Goal: Use online tool/utility: Utilize a website feature to perform a specific function

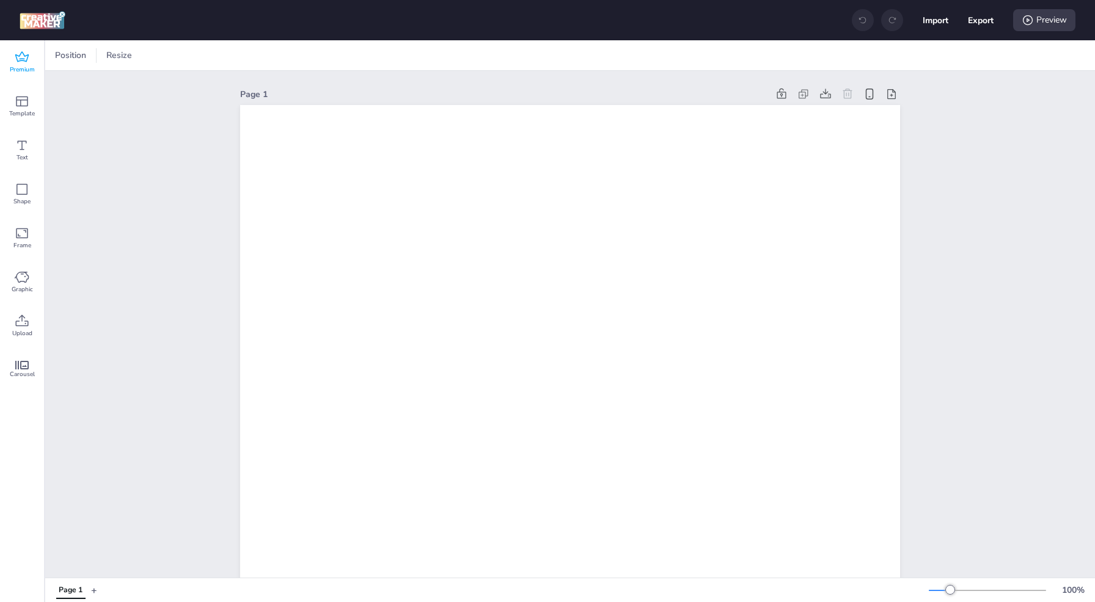
click at [26, 64] on icon at bounding box center [22, 57] width 15 height 15
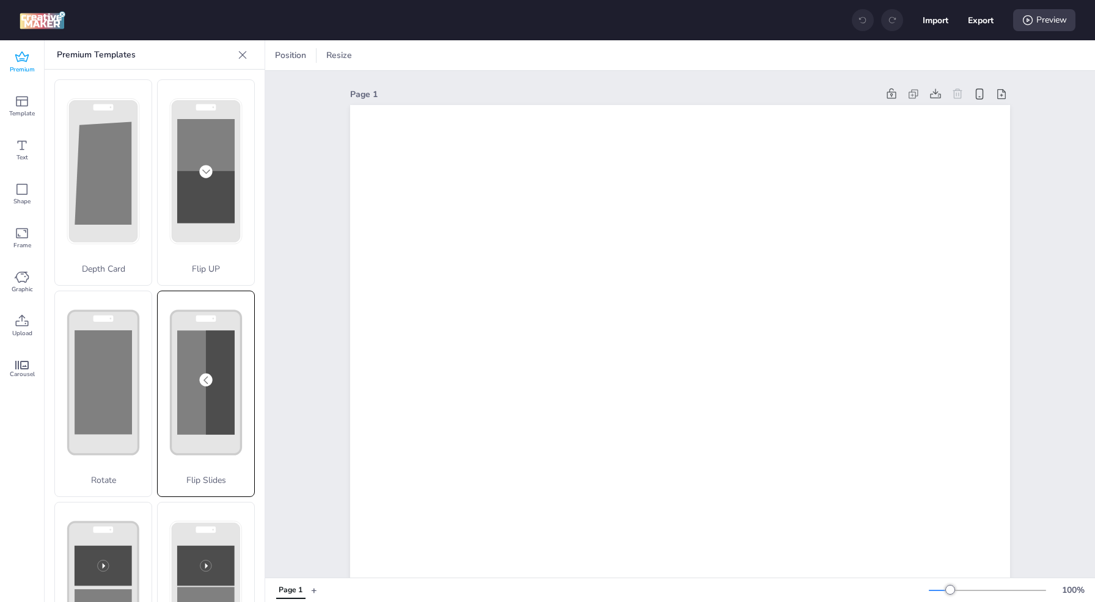
click at [186, 412] on div "Flip Slides" at bounding box center [206, 394] width 98 height 207
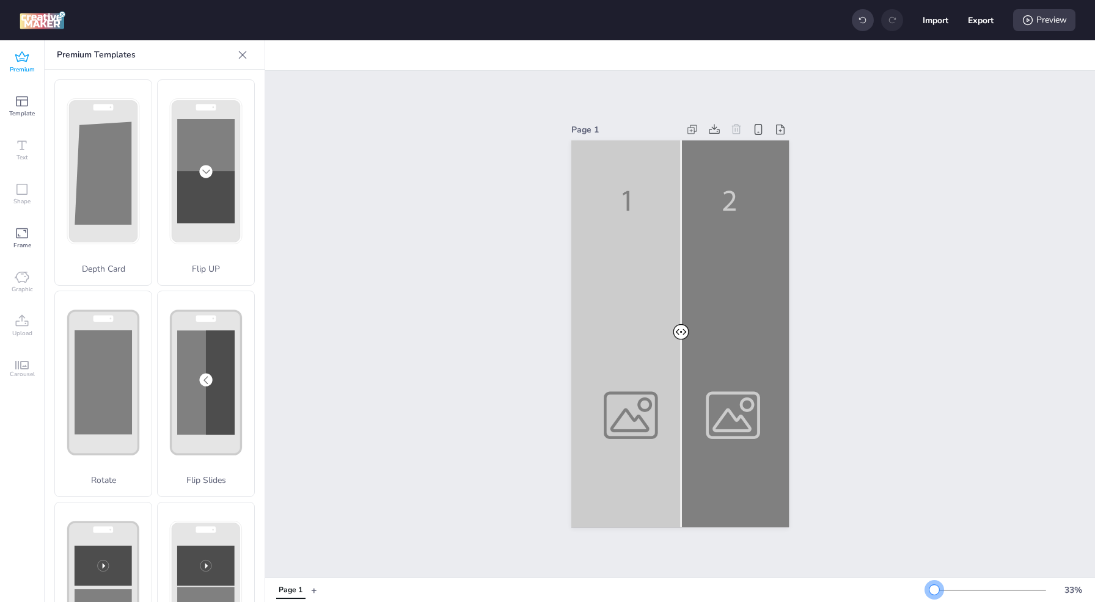
drag, startPoint x: 944, startPoint y: 590, endPoint x: 934, endPoint y: 590, distance: 9.8
click at [934, 580] on div at bounding box center [934, 590] width 10 height 10
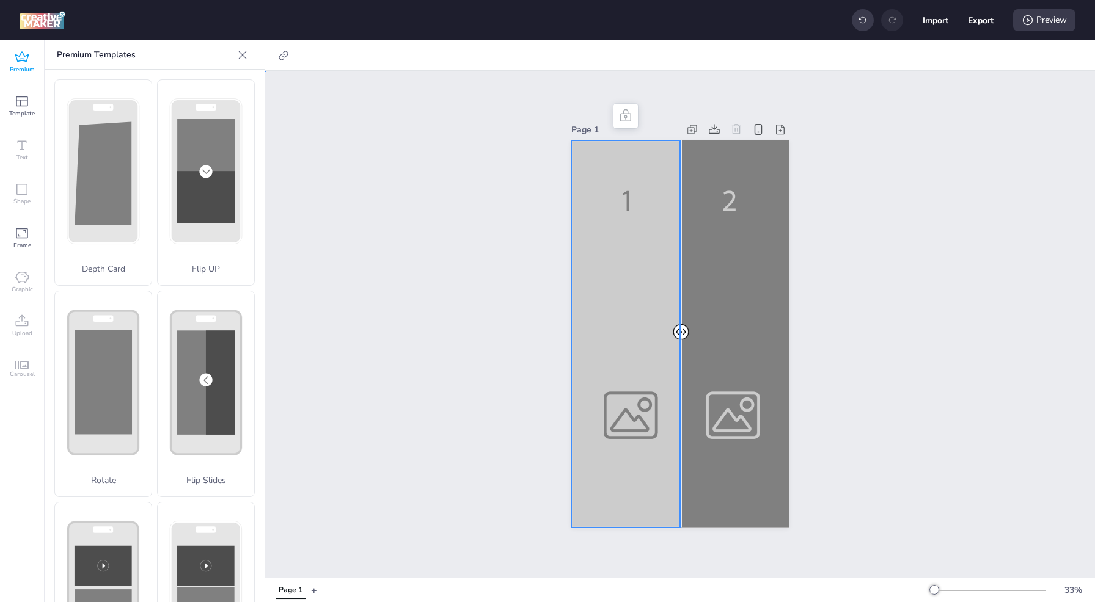
click at [635, 377] on div at bounding box center [680, 334] width 218 height 387
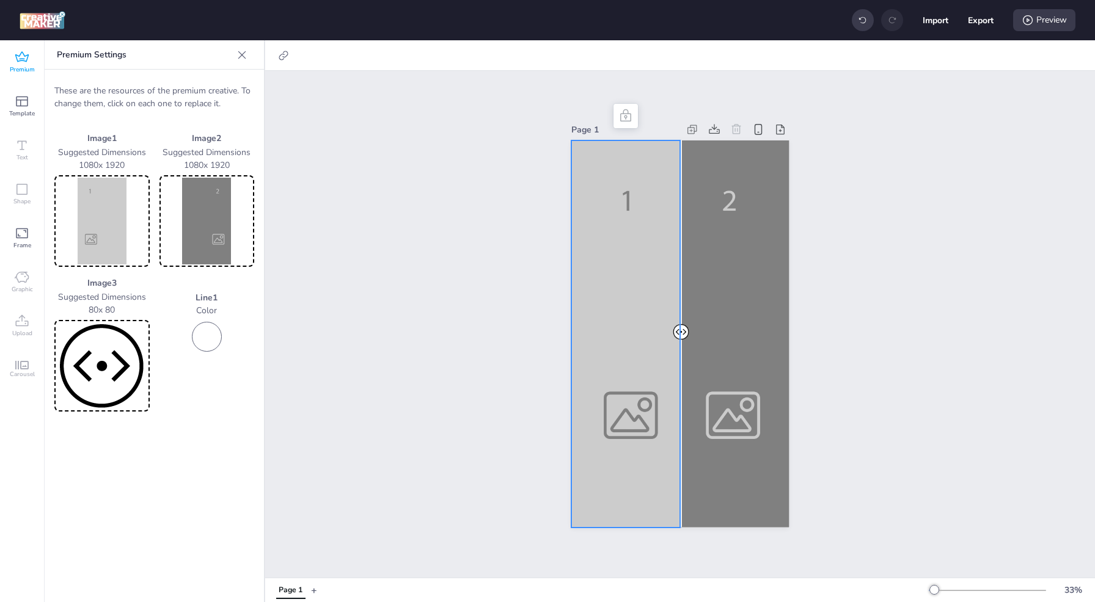
click at [120, 211] on img at bounding box center [102, 221] width 90 height 87
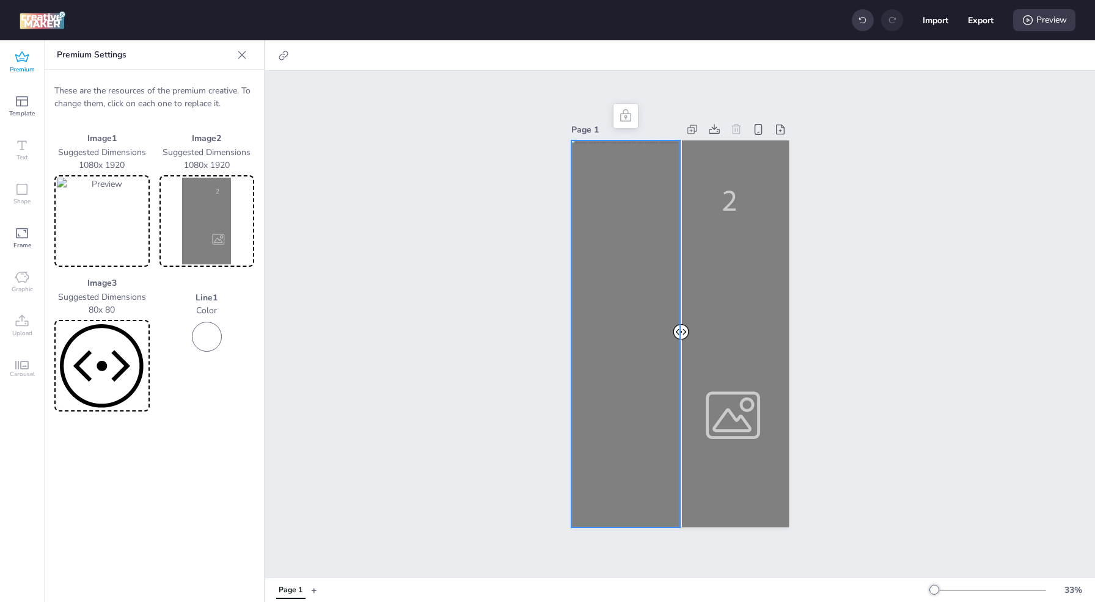
click at [218, 222] on img at bounding box center [207, 221] width 90 height 87
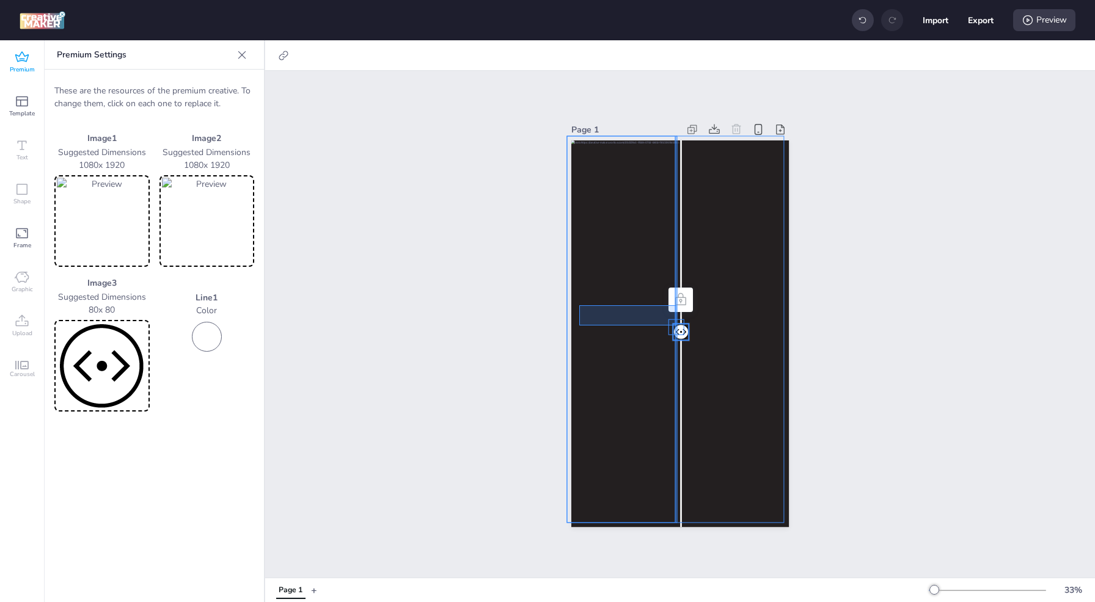
drag, startPoint x: 676, startPoint y: 326, endPoint x: 581, endPoint y: 306, distance: 97.3
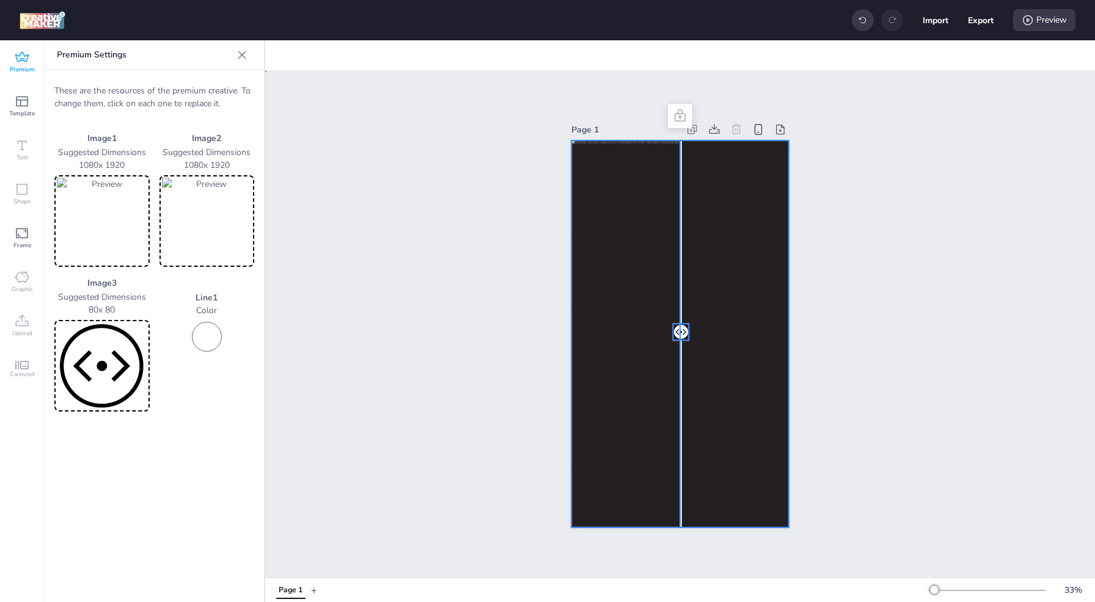
click at [452, 419] on div "Page 1" at bounding box center [680, 324] width 830 height 507
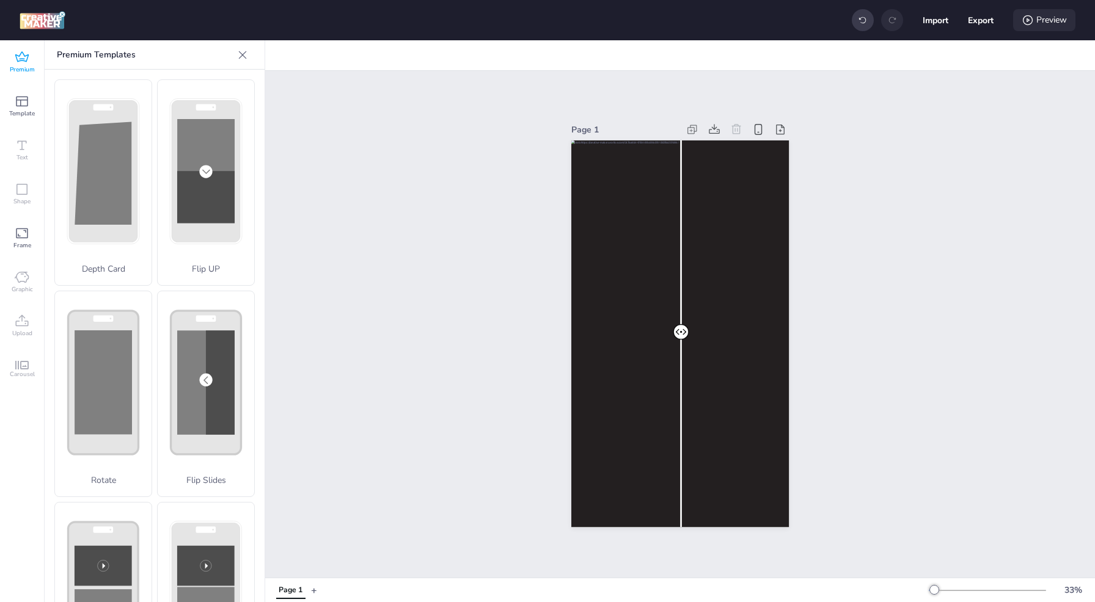
click at [1044, 21] on div "Preview" at bounding box center [1044, 20] width 62 height 22
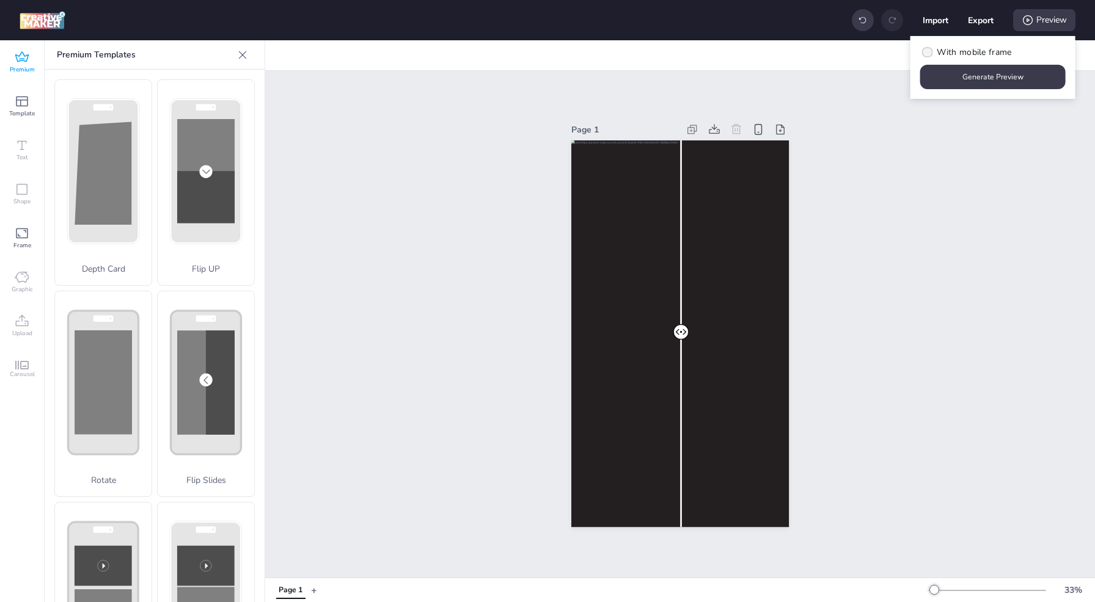
click at [975, 49] on span "With mobile frame" at bounding box center [974, 52] width 75 height 13
click at [929, 53] on input "With mobile frame" at bounding box center [925, 57] width 8 height 8
checkbox input "true"
click at [973, 81] on button "Generate Preview" at bounding box center [993, 77] width 141 height 24
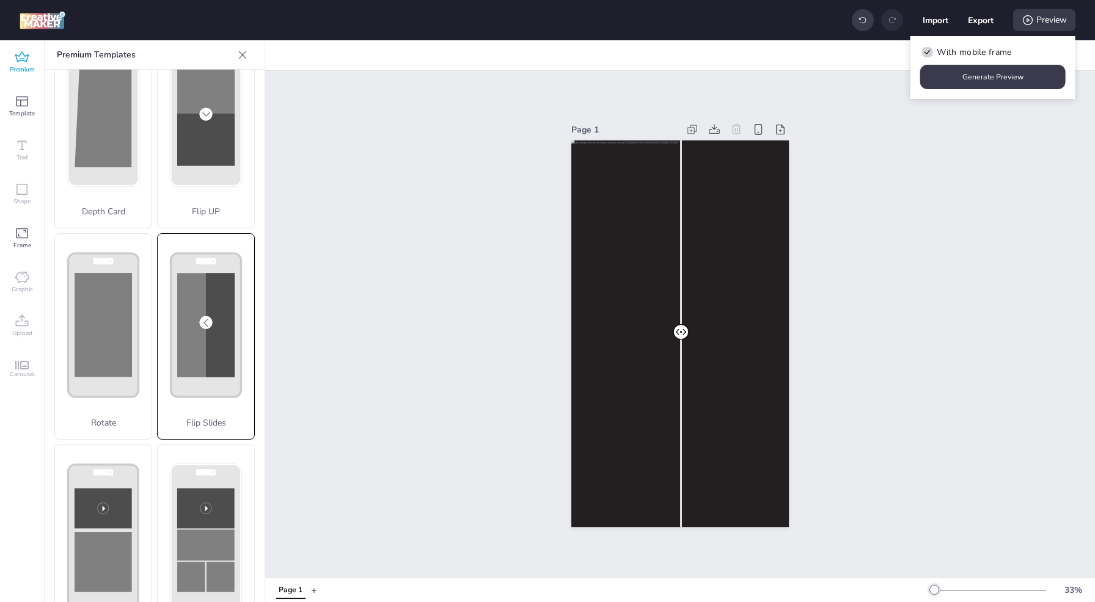
scroll to position [122, 0]
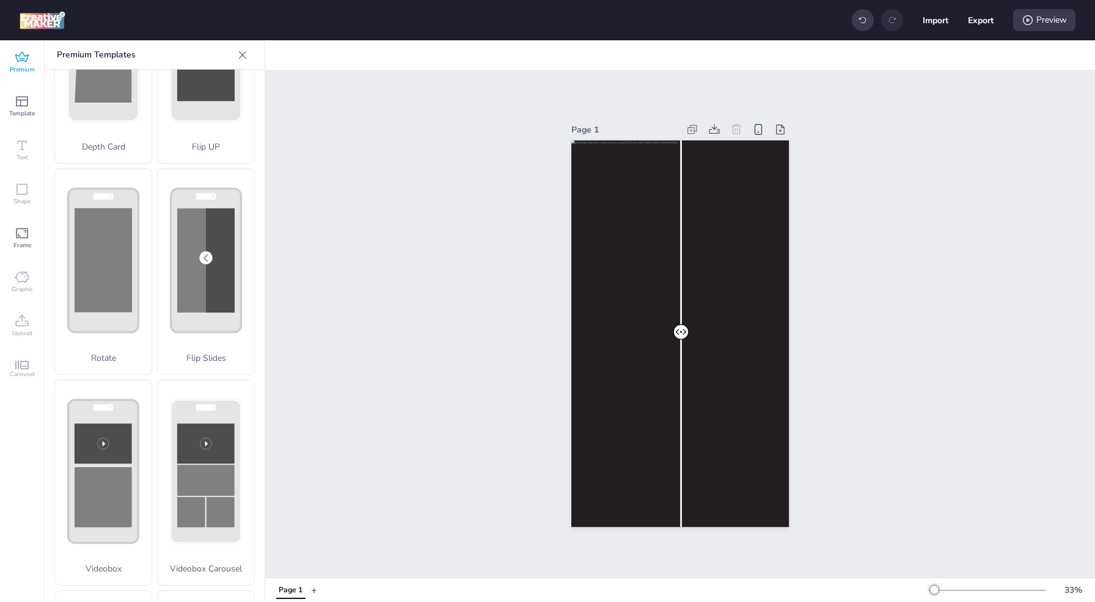
click at [39, 19] on img at bounding box center [43, 20] width 46 height 18
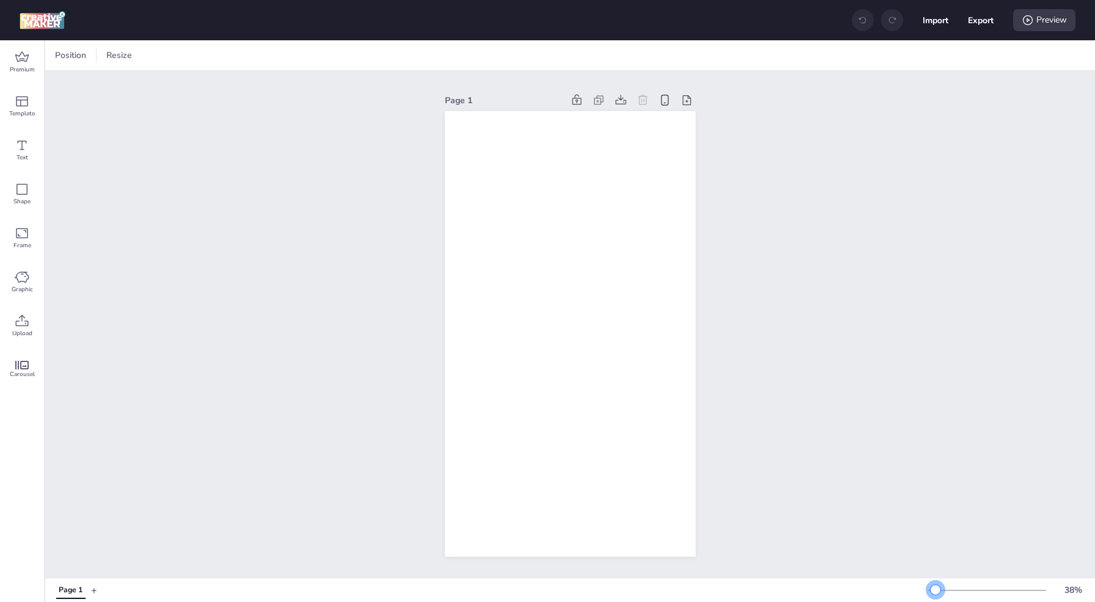
drag, startPoint x: 953, startPoint y: 591, endPoint x: 936, endPoint y: 587, distance: 17.2
click at [936, 587] on div at bounding box center [936, 590] width 10 height 10
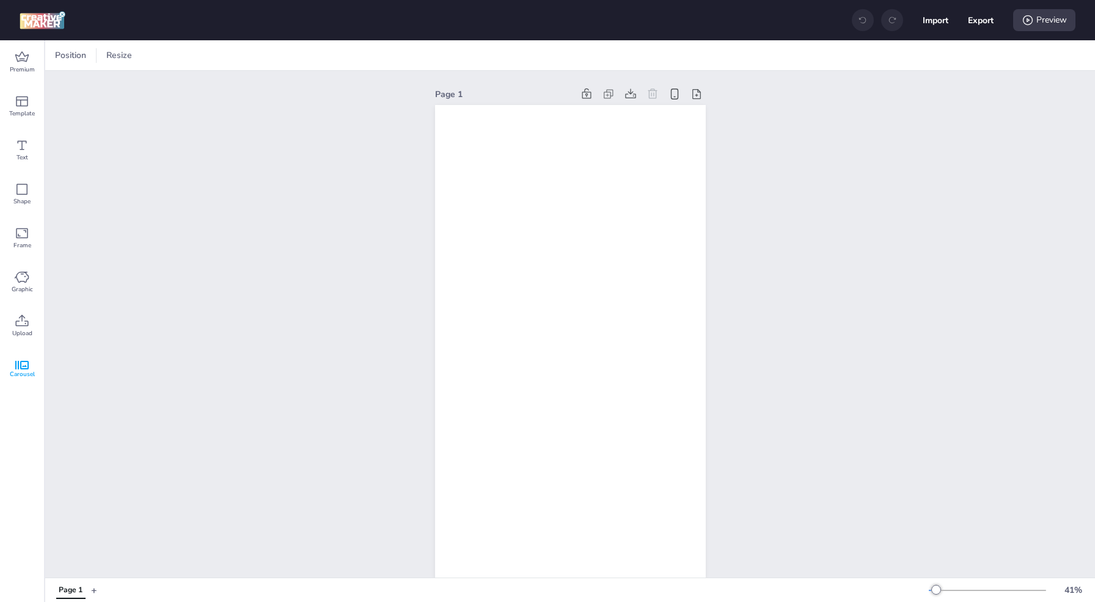
drag, startPoint x: 24, startPoint y: 370, endPoint x: 36, endPoint y: 373, distance: 11.9
click at [26, 370] on span "Carousel" at bounding box center [22, 375] width 25 height 10
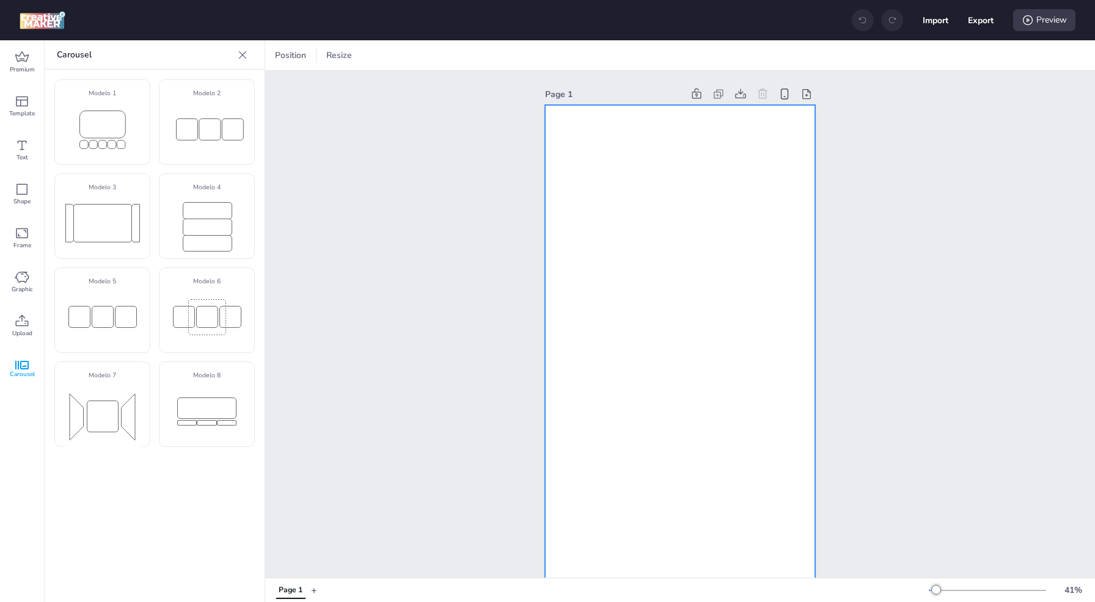
click at [745, 113] on div at bounding box center [680, 345] width 271 height 481
click at [236, 54] on icon at bounding box center [242, 55] width 12 height 12
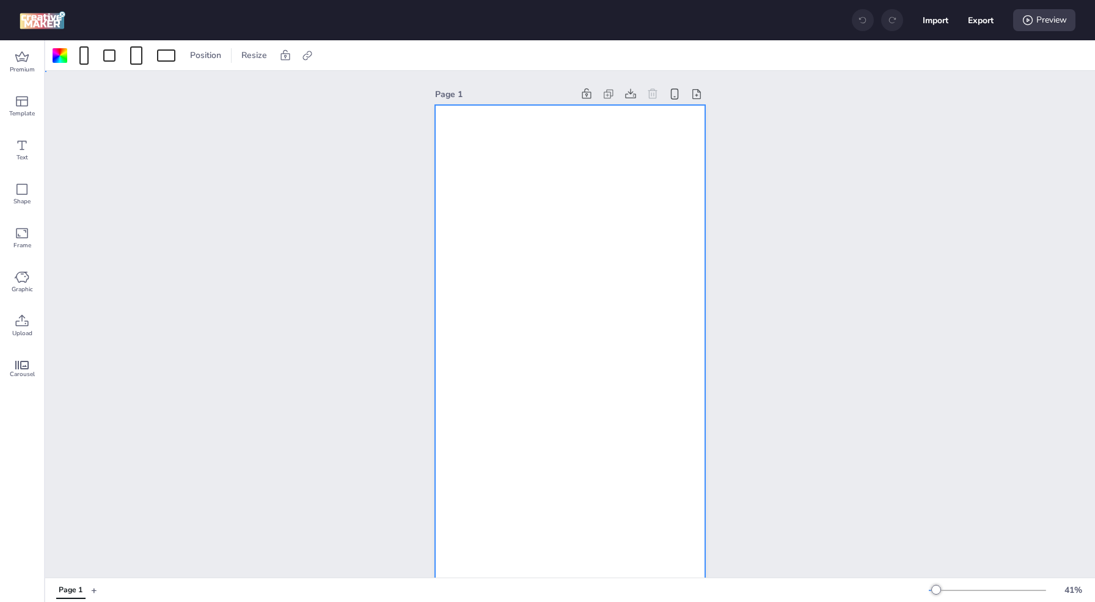
click at [469, 136] on div at bounding box center [570, 345] width 271 height 481
click at [18, 330] on span "Upload" at bounding box center [22, 334] width 20 height 10
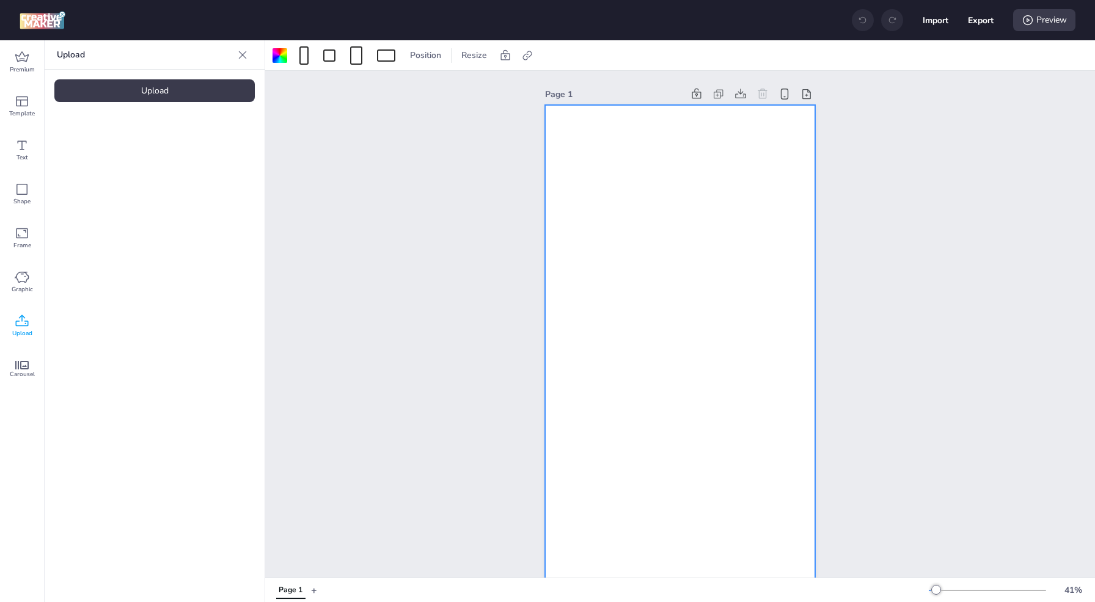
click at [167, 94] on div "Upload" at bounding box center [154, 90] width 200 height 23
click at [108, 173] on img at bounding box center [103, 170] width 75 height 13
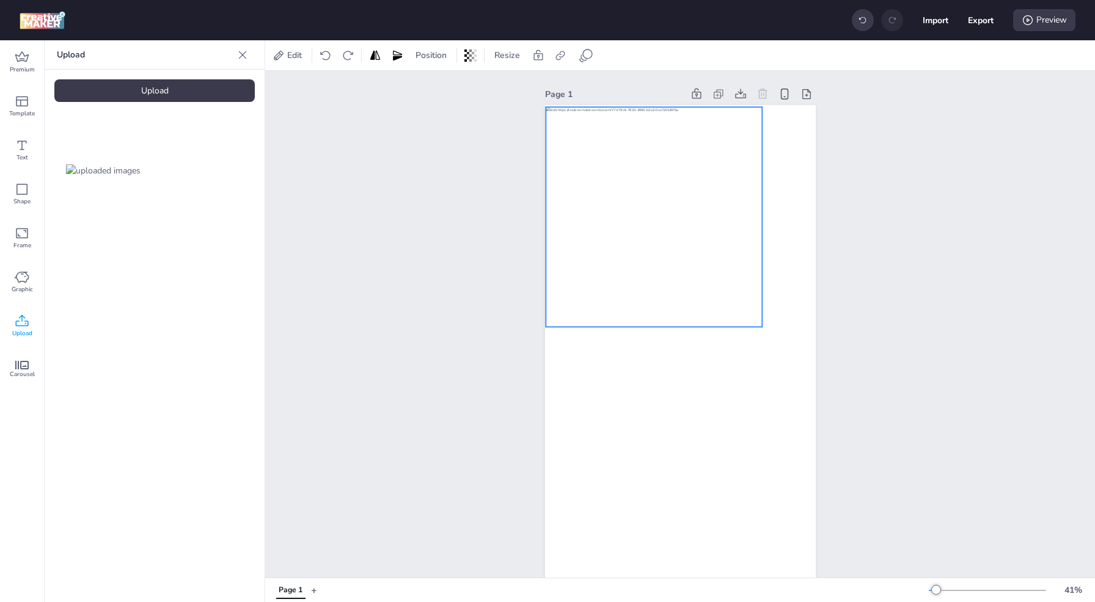
drag, startPoint x: 648, startPoint y: 331, endPoint x: 622, endPoint y: 202, distance: 131.0
click at [622, 202] on div at bounding box center [654, 217] width 216 height 220
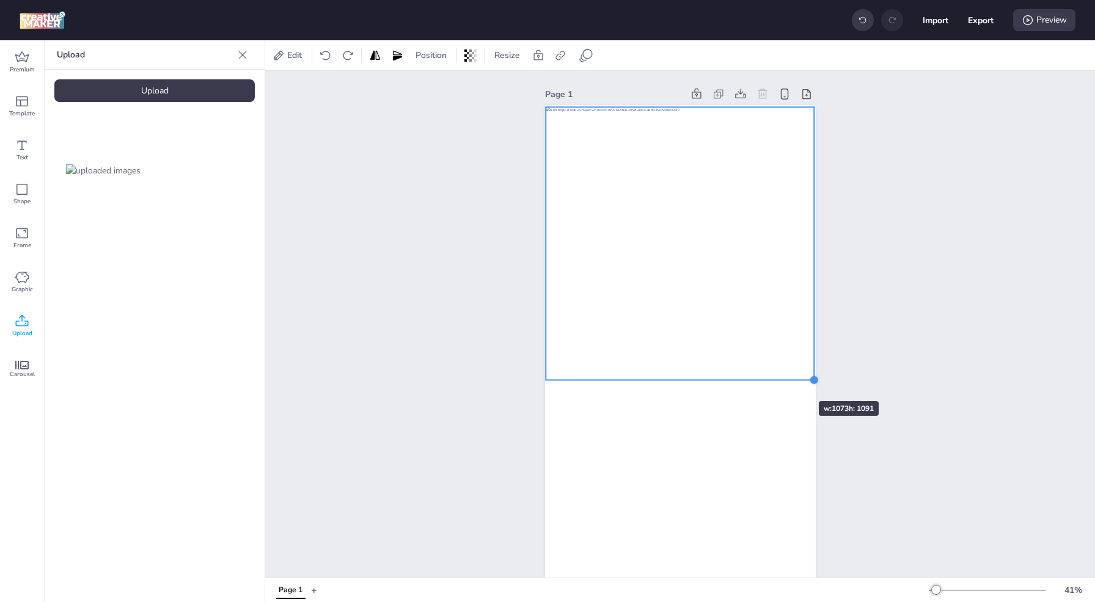
drag, startPoint x: 756, startPoint y: 326, endPoint x: 782, endPoint y: 379, distance: 59.3
click at [782, 379] on div at bounding box center [680, 345] width 271 height 481
click at [740, 317] on div at bounding box center [679, 242] width 269 height 273
drag, startPoint x: 538, startPoint y: 378, endPoint x: 533, endPoint y: 383, distance: 7.0
click at [535, 383] on div at bounding box center [540, 385] width 10 height 10
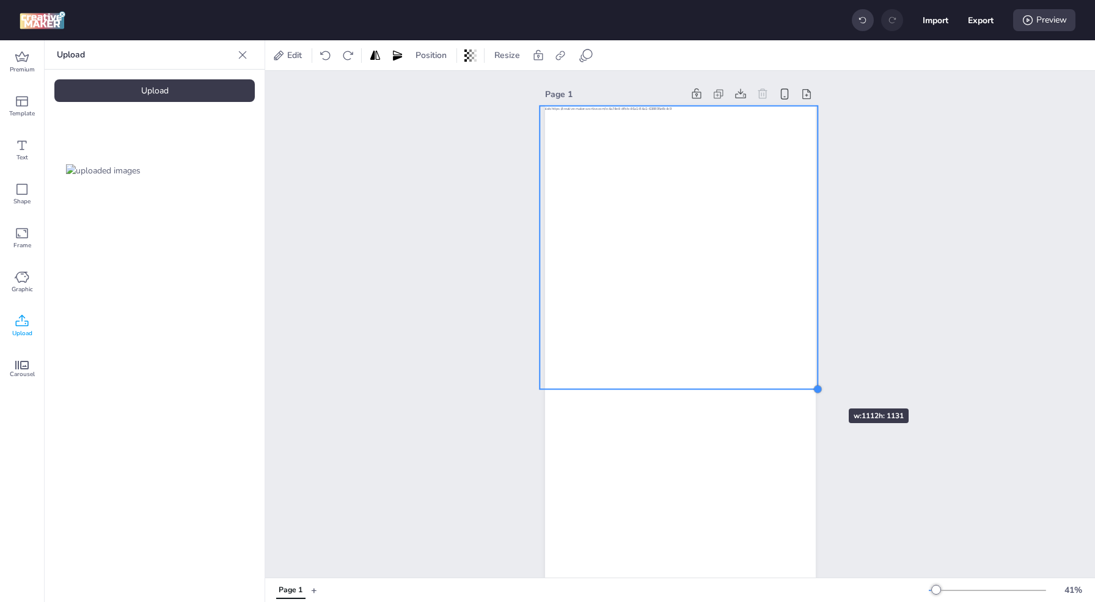
click at [813, 387] on div at bounding box center [818, 389] width 10 height 10
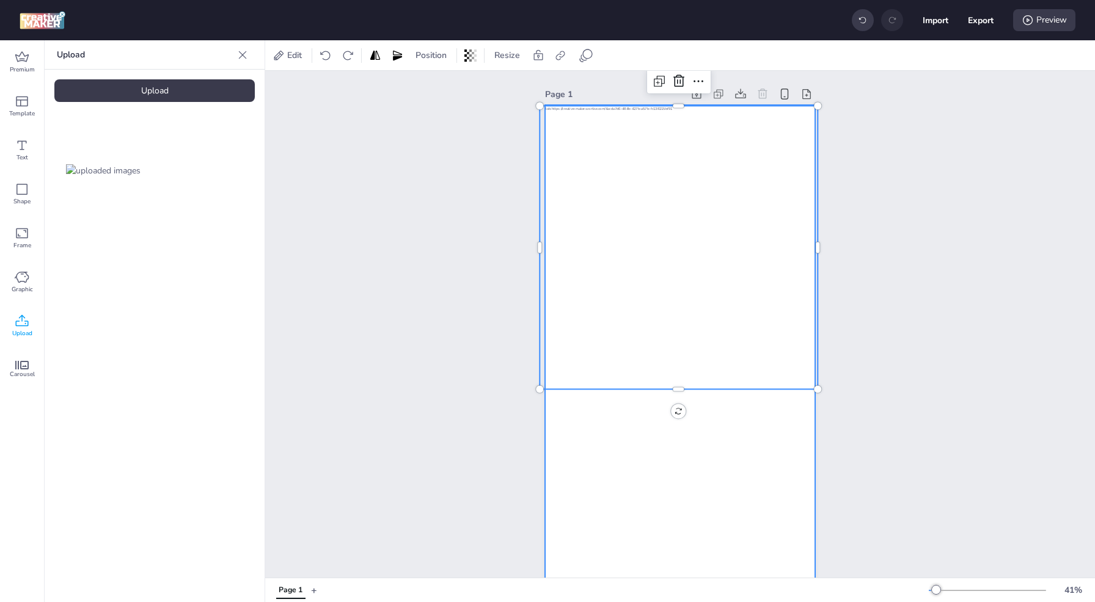
scroll to position [32, 0]
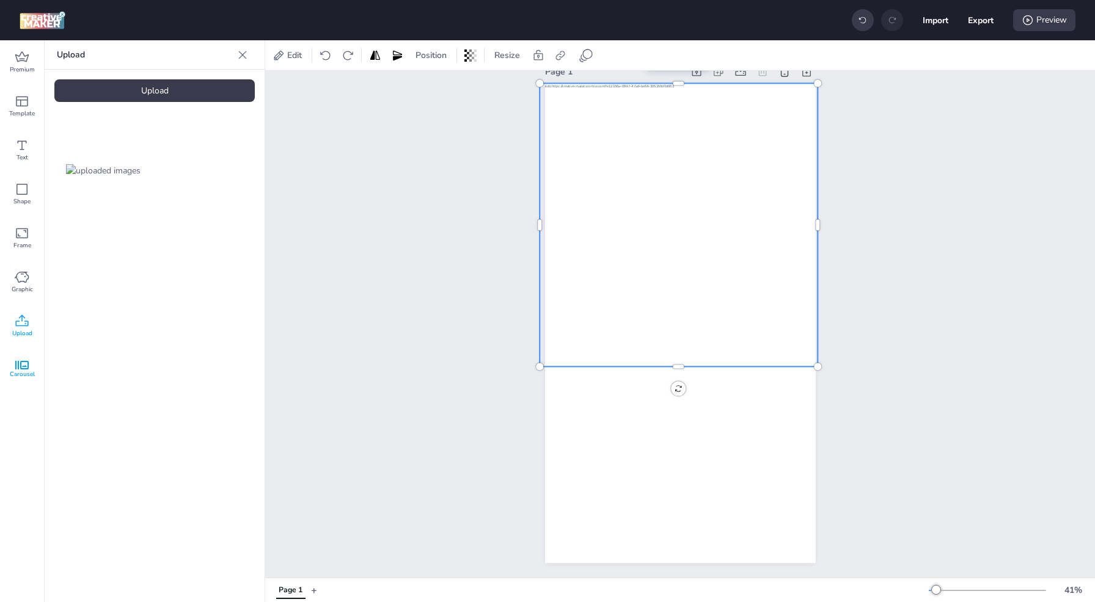
click at [24, 364] on icon at bounding box center [21, 365] width 13 height 9
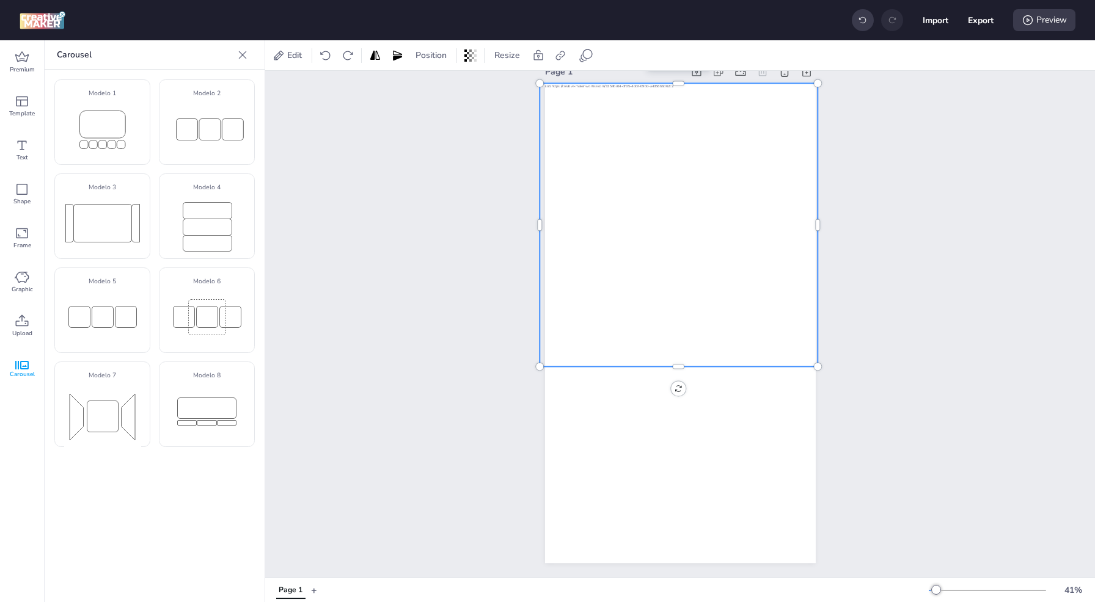
drag, startPoint x: 203, startPoint y: 323, endPoint x: 278, endPoint y: 357, distance: 82.6
click at [508, 441] on div "Premium Template Text Shape Frame Graphic Upload Carousel Carousel Modelo 1 Mod…" at bounding box center [547, 321] width 1095 height 562
click at [207, 315] on rect at bounding box center [206, 316] width 21 height 21
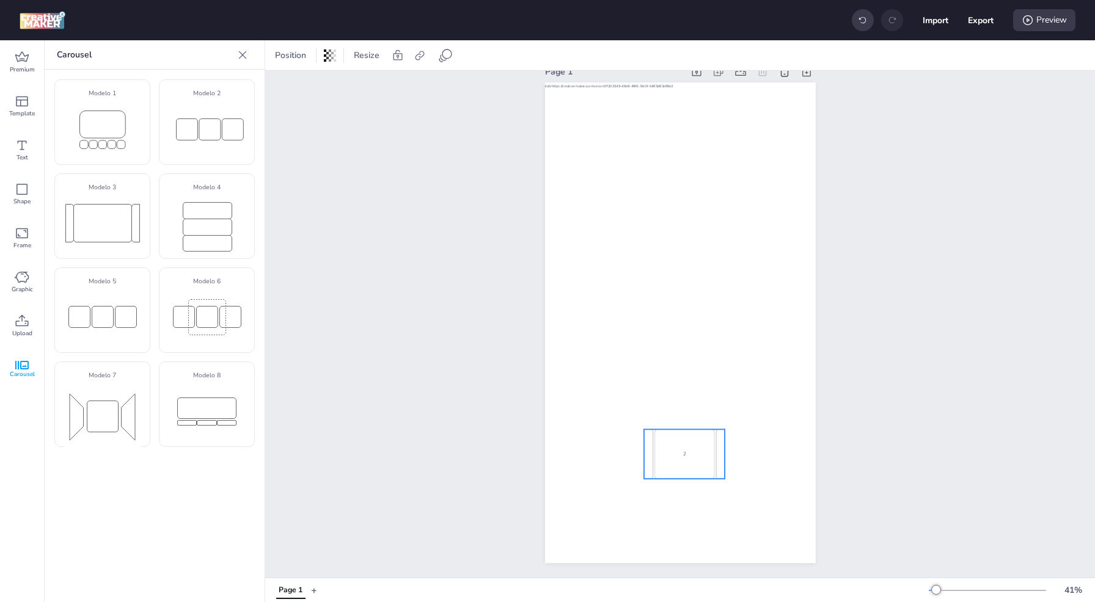
drag, startPoint x: 671, startPoint y: 337, endPoint x: 677, endPoint y: 445, distance: 108.3
click at [653, 445] on div "1" at bounding box center [623, 454] width 60 height 49
select select "cover"
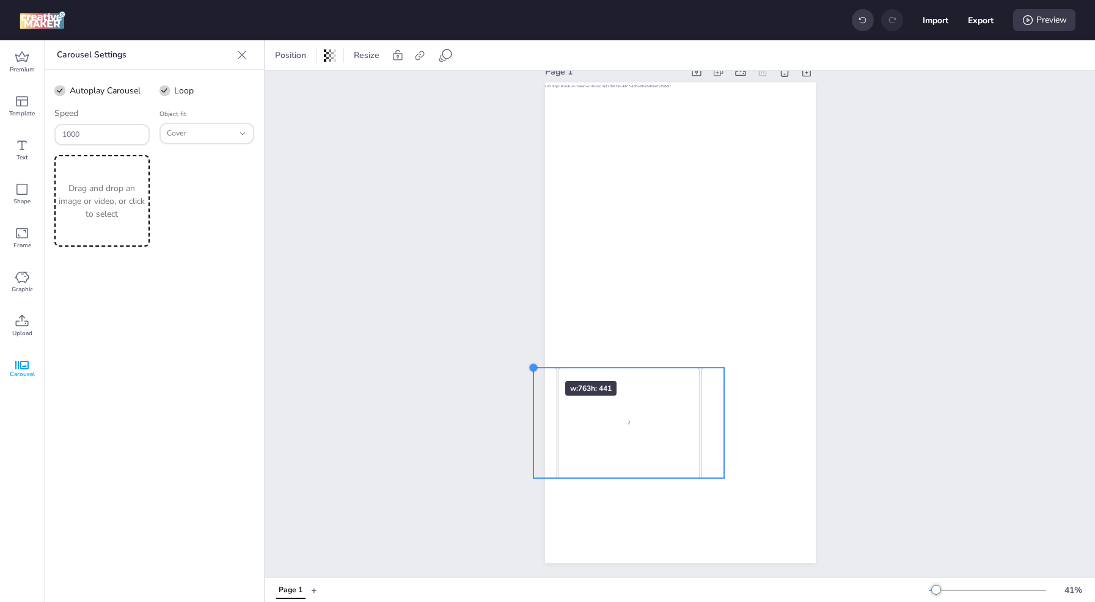
drag, startPoint x: 639, startPoint y: 420, endPoint x: 529, endPoint y: 359, distance: 125.8
click at [529, 363] on div at bounding box center [534, 368] width 10 height 10
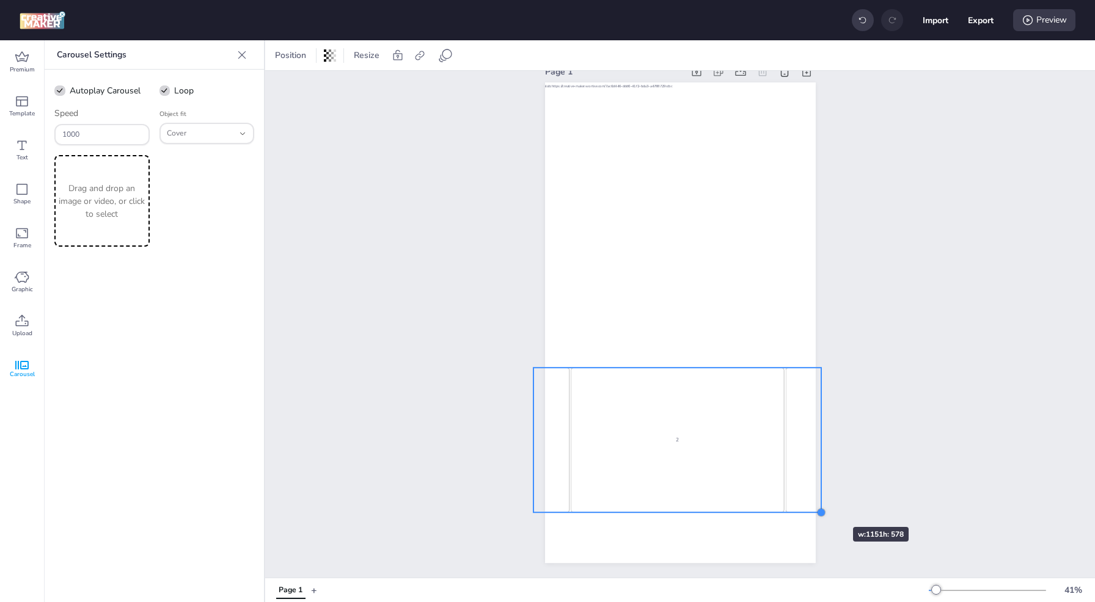
drag, startPoint x: 733, startPoint y: 475, endPoint x: 816, endPoint y: 505, distance: 88.5
click at [816, 508] on div at bounding box center [821, 513] width 10 height 10
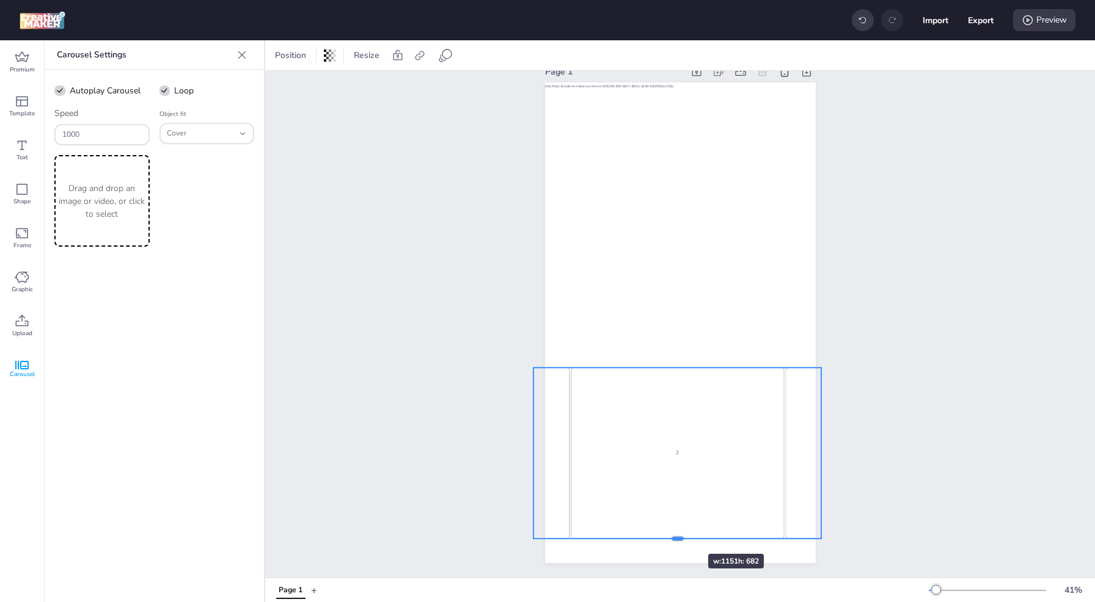
drag, startPoint x: 673, startPoint y: 506, endPoint x: 672, endPoint y: 532, distance: 26.3
click at [672, 539] on div at bounding box center [677, 544] width 288 height 10
click at [679, 441] on div "3" at bounding box center [677, 453] width 213 height 171
click at [125, 208] on p "Drag and drop an image or video, or click to select" at bounding box center [102, 201] width 90 height 38
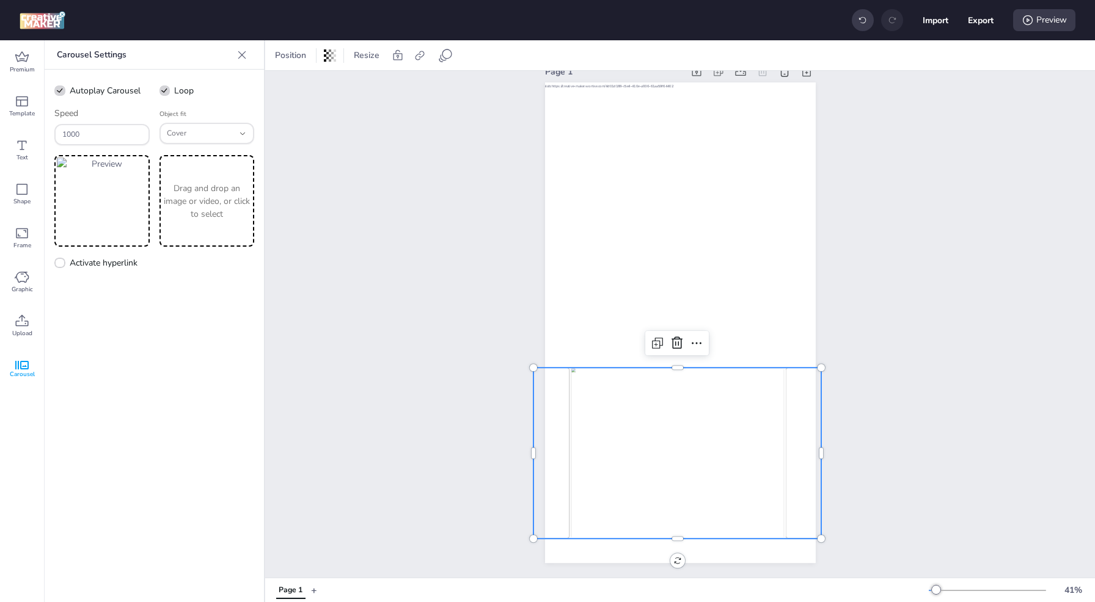
click at [204, 209] on p "Drag and drop an image or video, or click to select" at bounding box center [207, 201] width 90 height 38
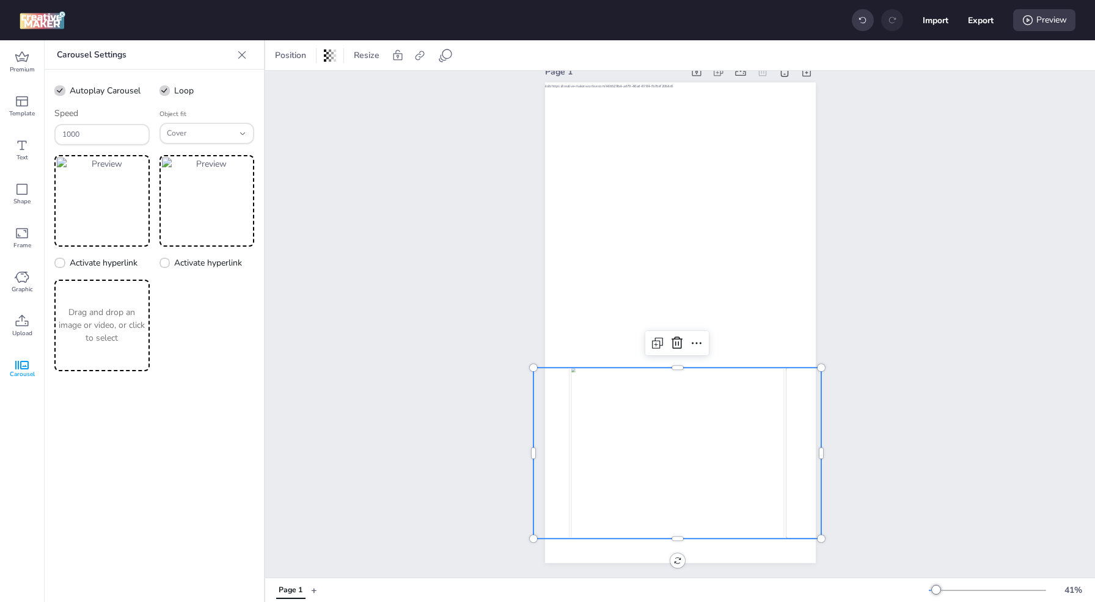
click at [126, 323] on p "Drag and drop an image or video, or click to select" at bounding box center [102, 325] width 90 height 38
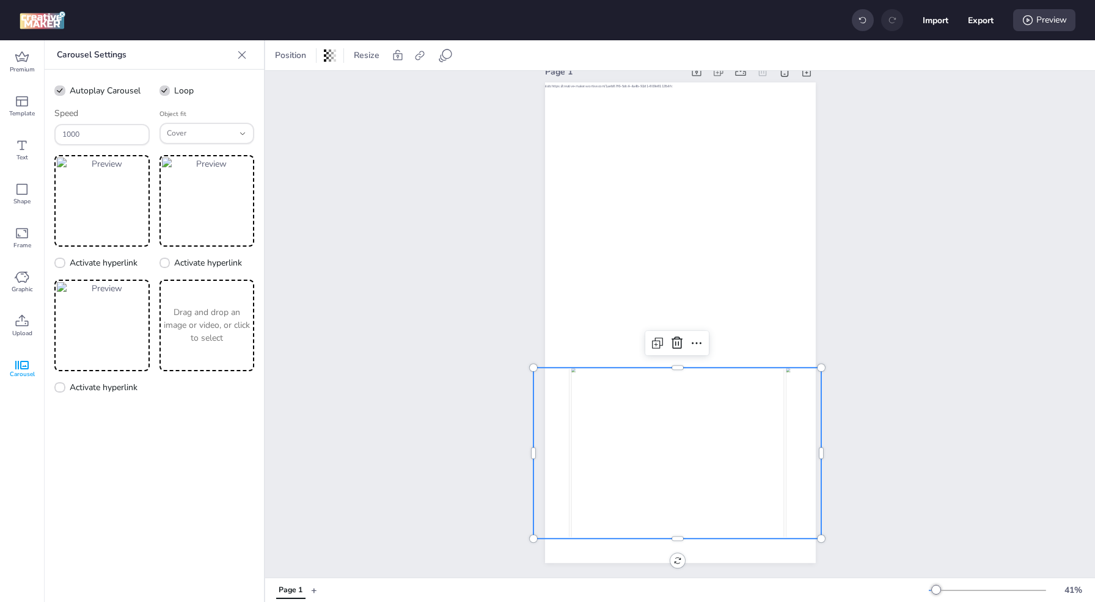
click at [216, 339] on p "Drag and drop an image or video, or click to select" at bounding box center [207, 325] width 90 height 38
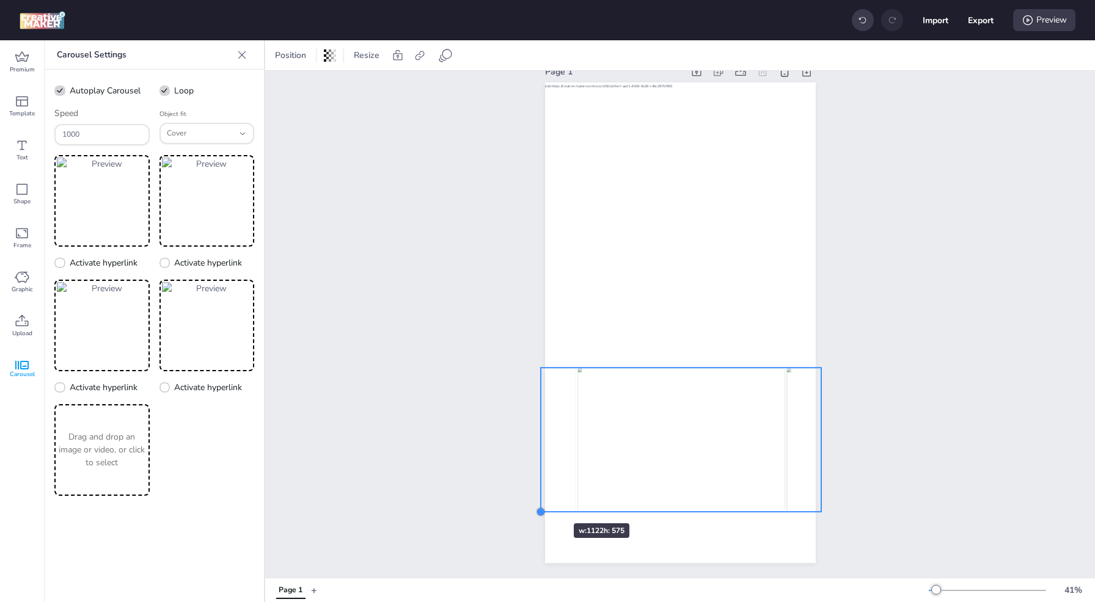
drag, startPoint x: 536, startPoint y: 519, endPoint x: 537, endPoint y: 502, distance: 17.8
click at [537, 507] on div at bounding box center [541, 512] width 10 height 10
click at [20, 324] on icon at bounding box center [22, 321] width 15 height 15
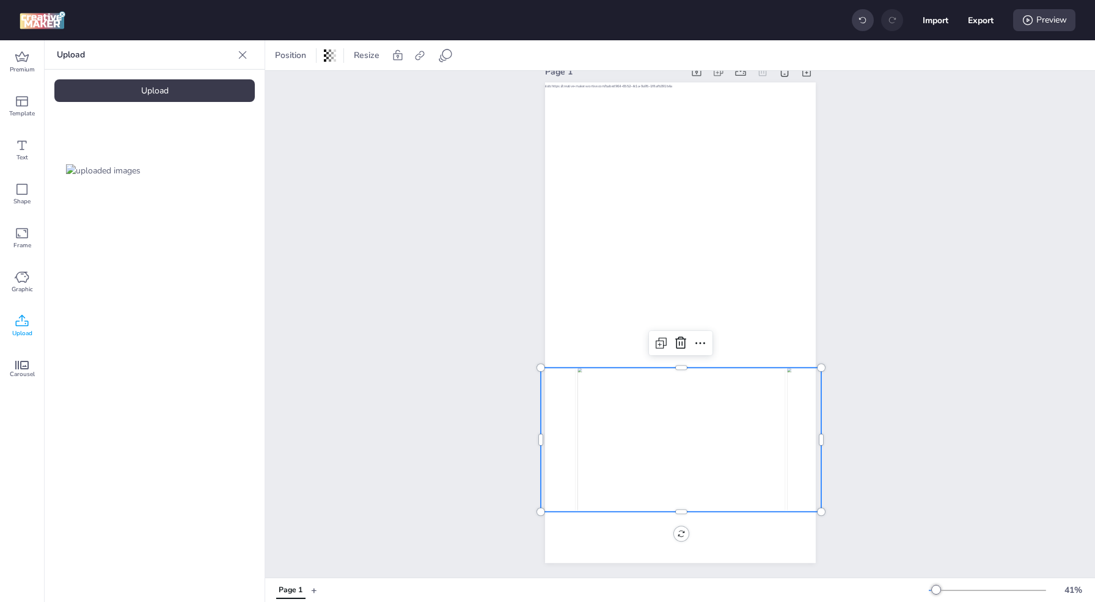
click at [156, 86] on div "Upload" at bounding box center [154, 90] width 200 height 23
click at [211, 176] on img at bounding box center [206, 170] width 75 height 13
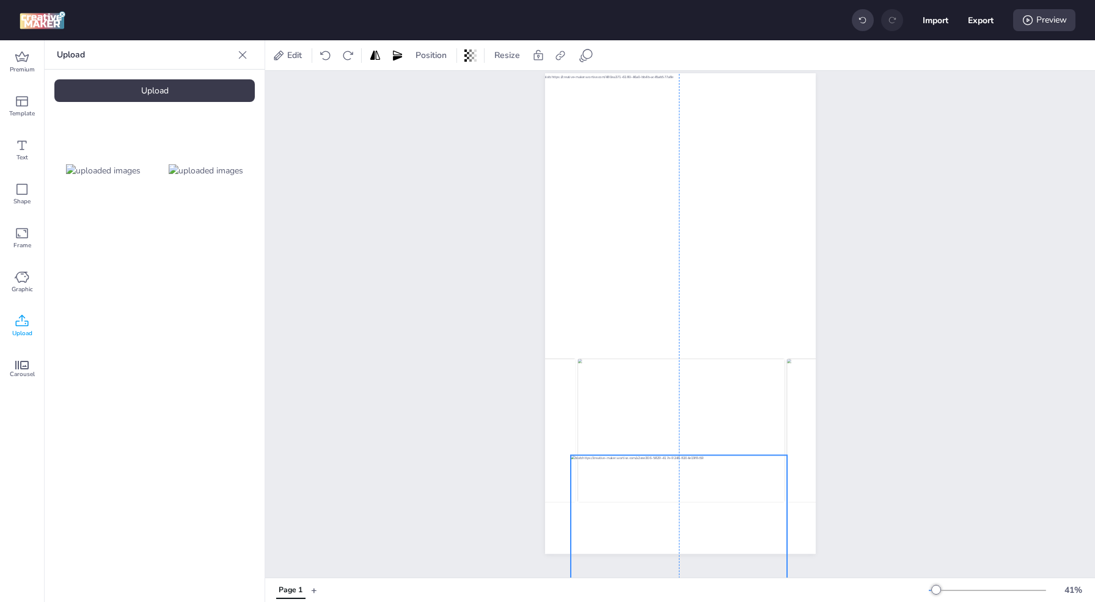
drag, startPoint x: 672, startPoint y: 312, endPoint x: 670, endPoint y: 526, distance: 213.9
click at [670, 526] on div at bounding box center [679, 528] width 216 height 144
click at [847, 485] on div "Page 1" at bounding box center [680, 304] width 830 height 530
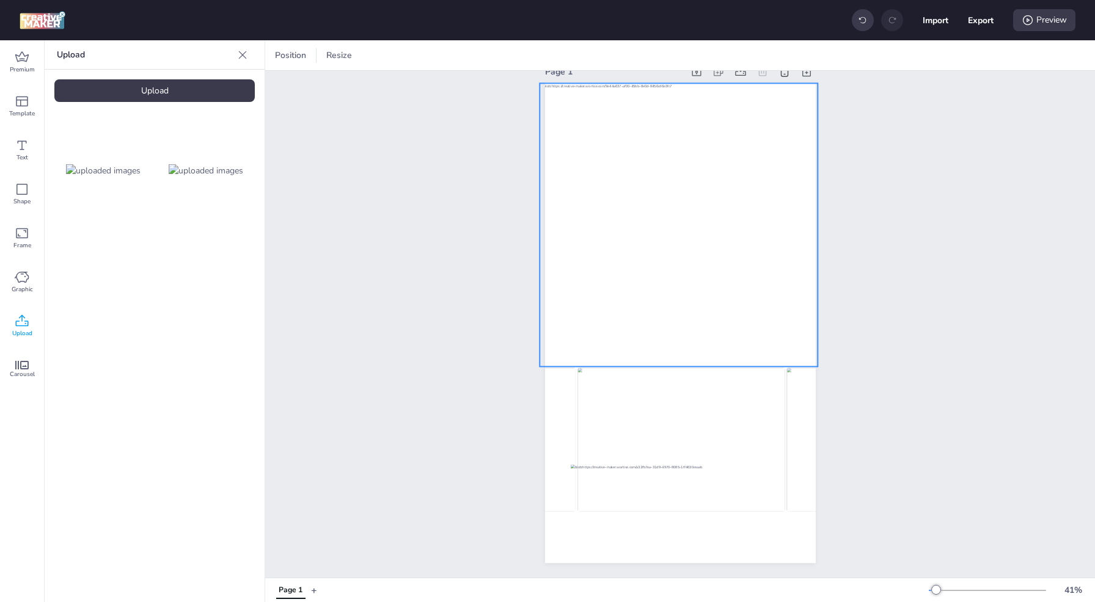
click at [738, 301] on div at bounding box center [679, 225] width 279 height 284
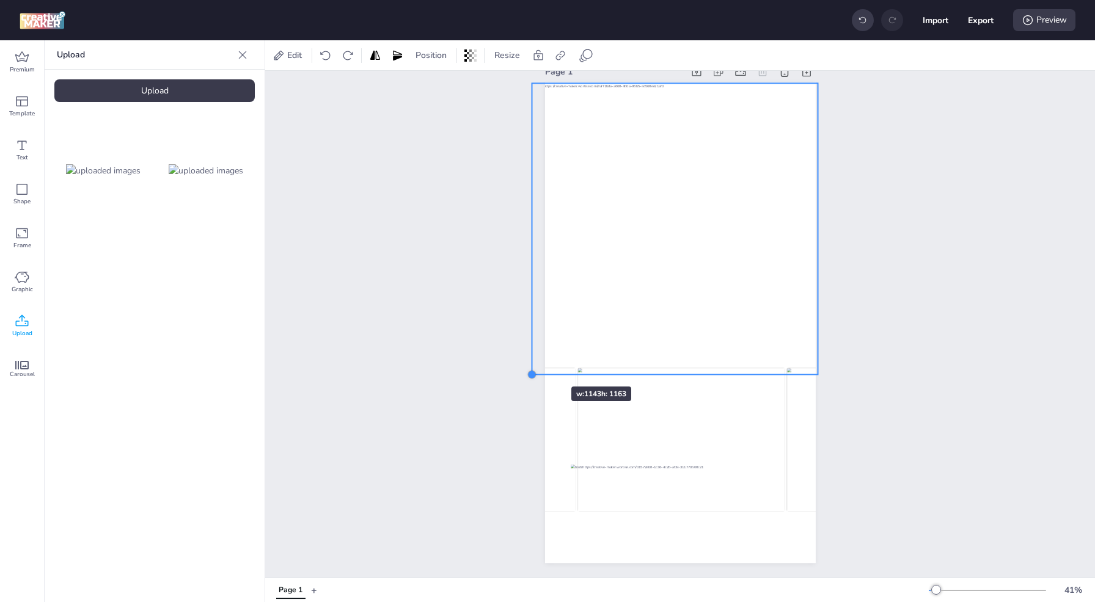
drag, startPoint x: 535, startPoint y: 357, endPoint x: 535, endPoint y: 365, distance: 8.0
click at [535, 365] on div "Page 1" at bounding box center [680, 313] width 339 height 530
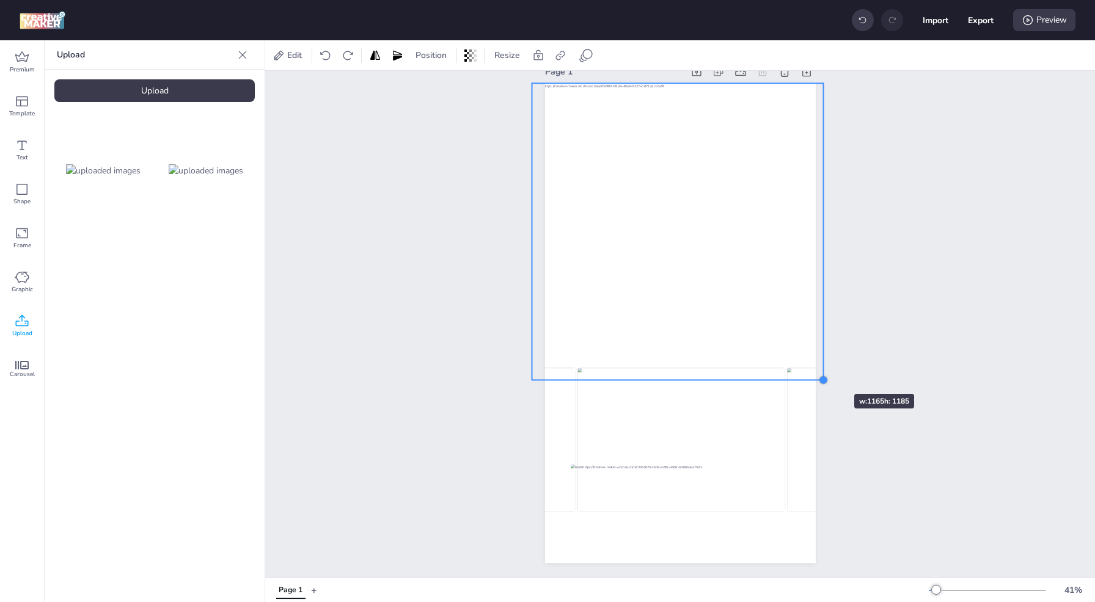
drag, startPoint x: 812, startPoint y: 367, endPoint x: 818, endPoint y: 372, distance: 7.4
click at [819, 375] on div at bounding box center [824, 380] width 10 height 10
click at [848, 443] on div "Page 1" at bounding box center [680, 313] width 830 height 530
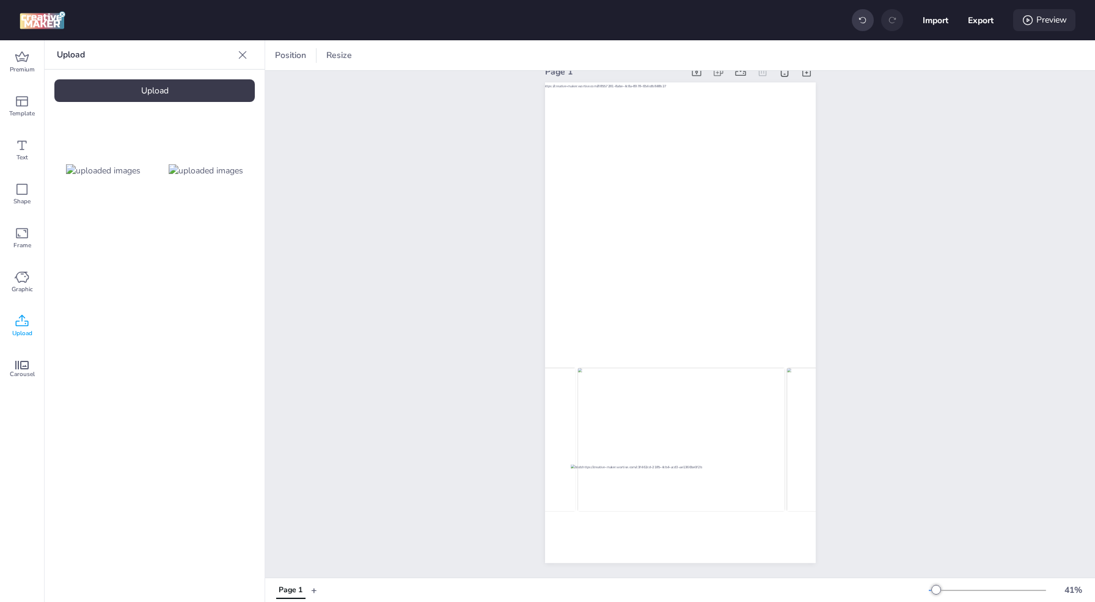
click at [1058, 25] on div "Preview" at bounding box center [1044, 20] width 62 height 22
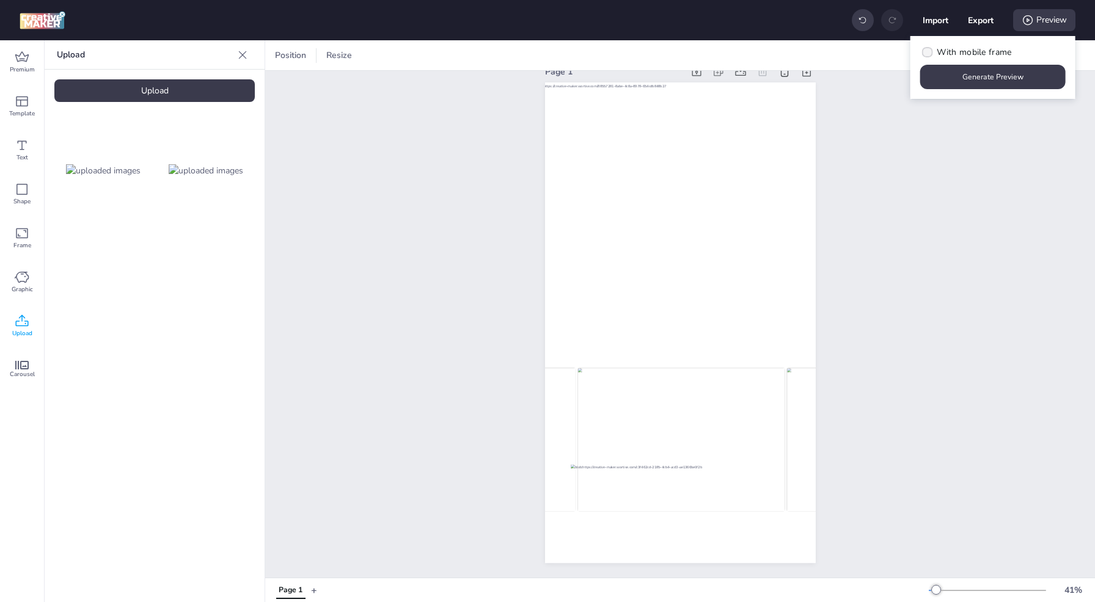
click at [951, 59] on label "With mobile frame" at bounding box center [966, 52] width 100 height 21
click at [929, 59] on input "With mobile frame" at bounding box center [925, 57] width 8 height 8
checkbox input "true"
click at [964, 81] on button "Generate Preview" at bounding box center [992, 77] width 145 height 24
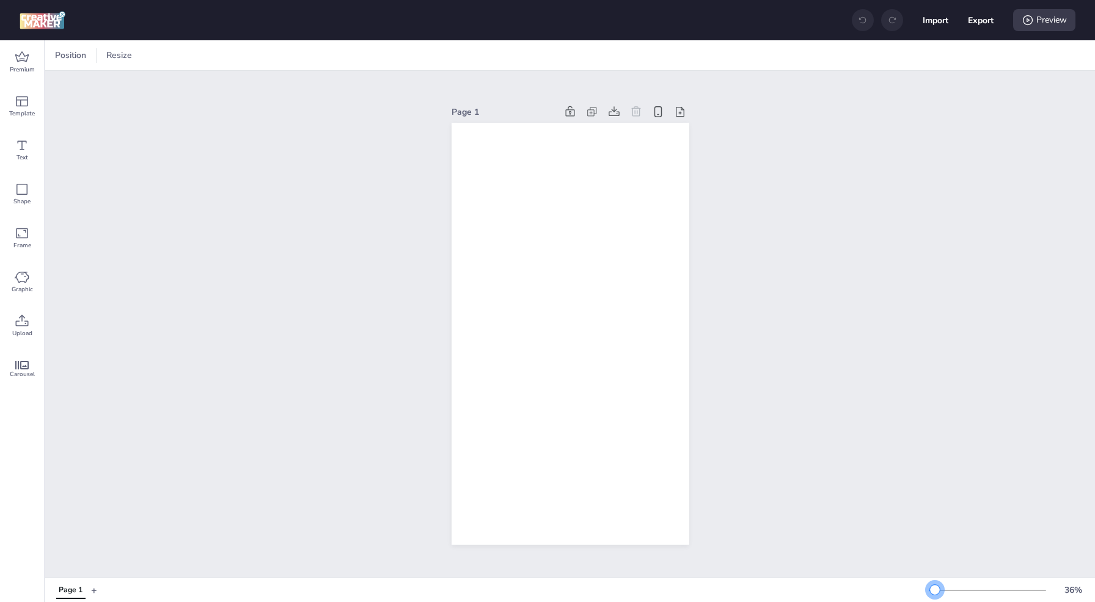
drag, startPoint x: 950, startPoint y: 593, endPoint x: 935, endPoint y: 590, distance: 15.5
click at [935, 590] on div at bounding box center [935, 590] width 10 height 10
click at [24, 70] on span "Premium" at bounding box center [22, 70] width 25 height 10
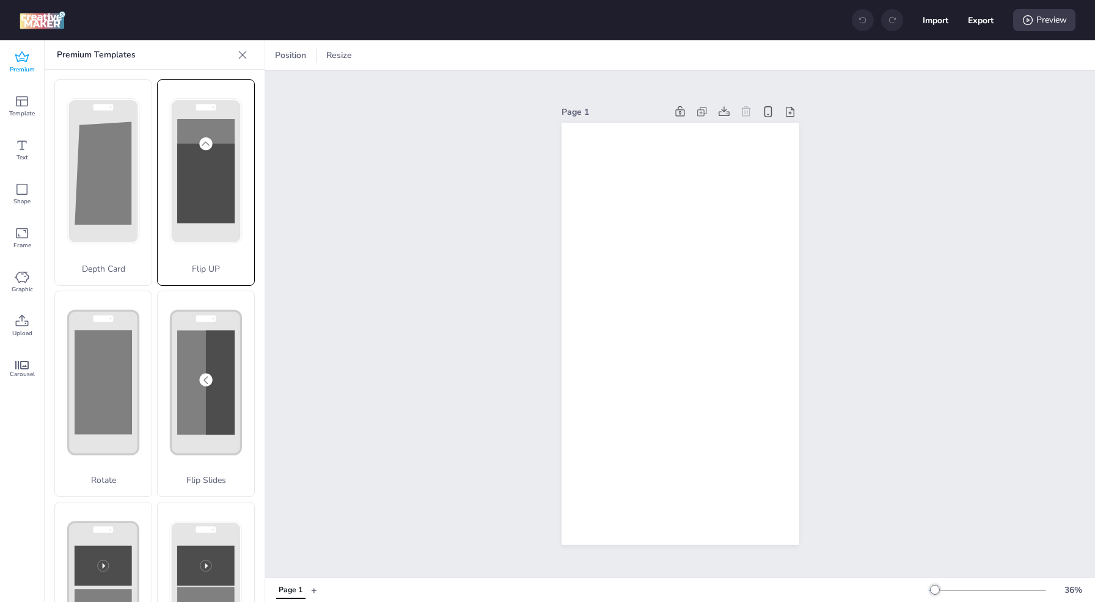
click at [200, 186] on rect at bounding box center [205, 183] width 57 height 79
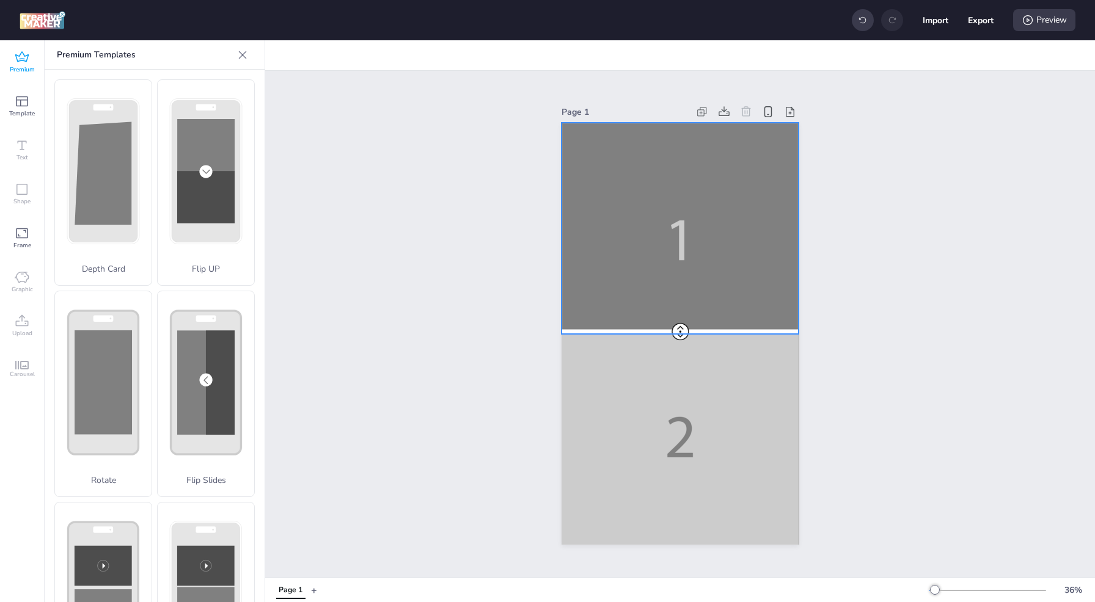
click at [703, 257] on div at bounding box center [681, 334] width 238 height 422
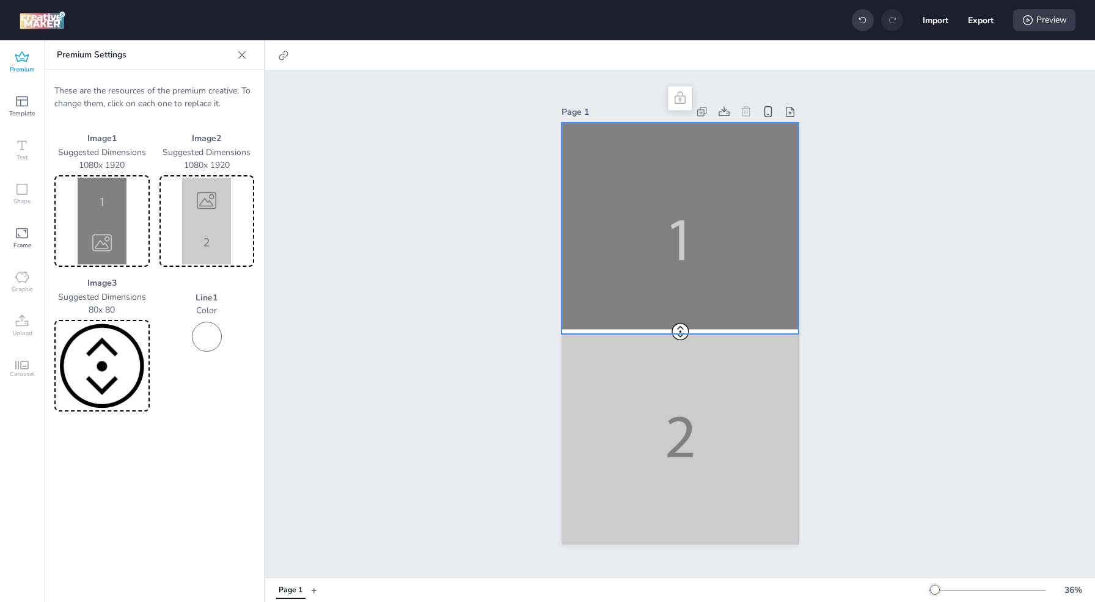
click at [114, 220] on img at bounding box center [102, 221] width 90 height 87
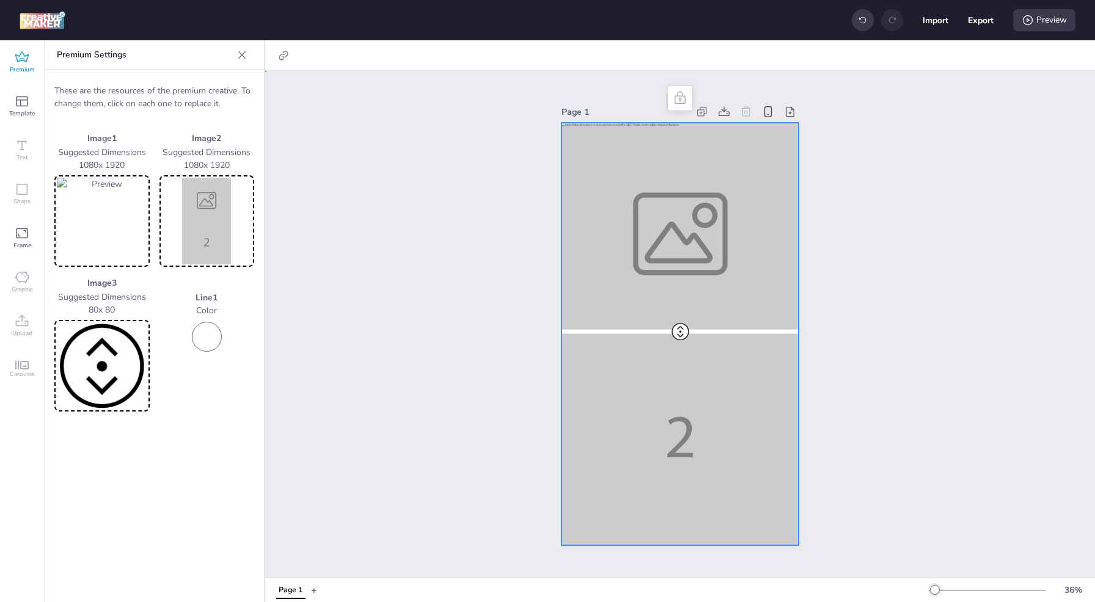
click at [701, 438] on div at bounding box center [681, 334] width 238 height 422
click at [206, 216] on img at bounding box center [207, 221] width 90 height 87
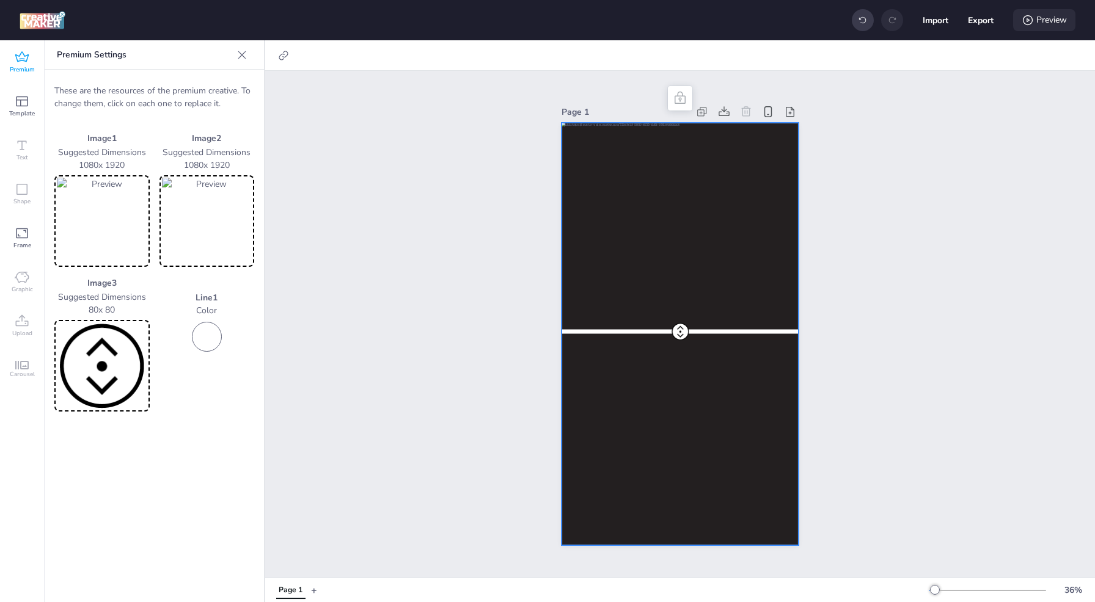
click at [1046, 22] on div "Preview" at bounding box center [1044, 20] width 62 height 22
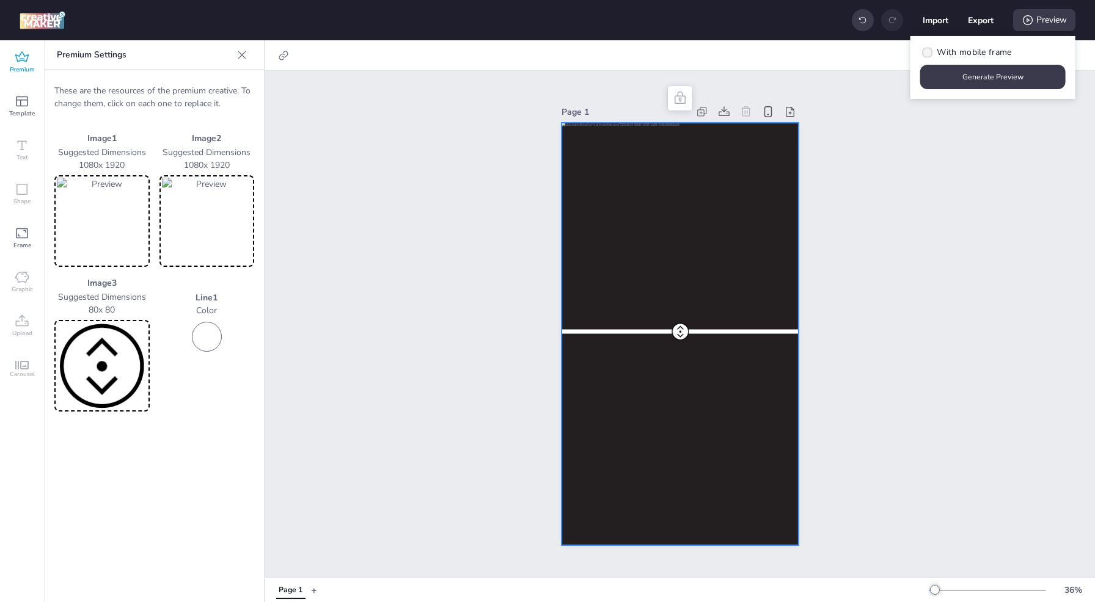
click at [934, 55] on label "With mobile frame" at bounding box center [966, 52] width 100 height 21
click at [929, 55] on input "With mobile frame" at bounding box center [925, 57] width 8 height 8
checkbox input "true"
click at [951, 72] on button "Generate Preview" at bounding box center [992, 77] width 145 height 24
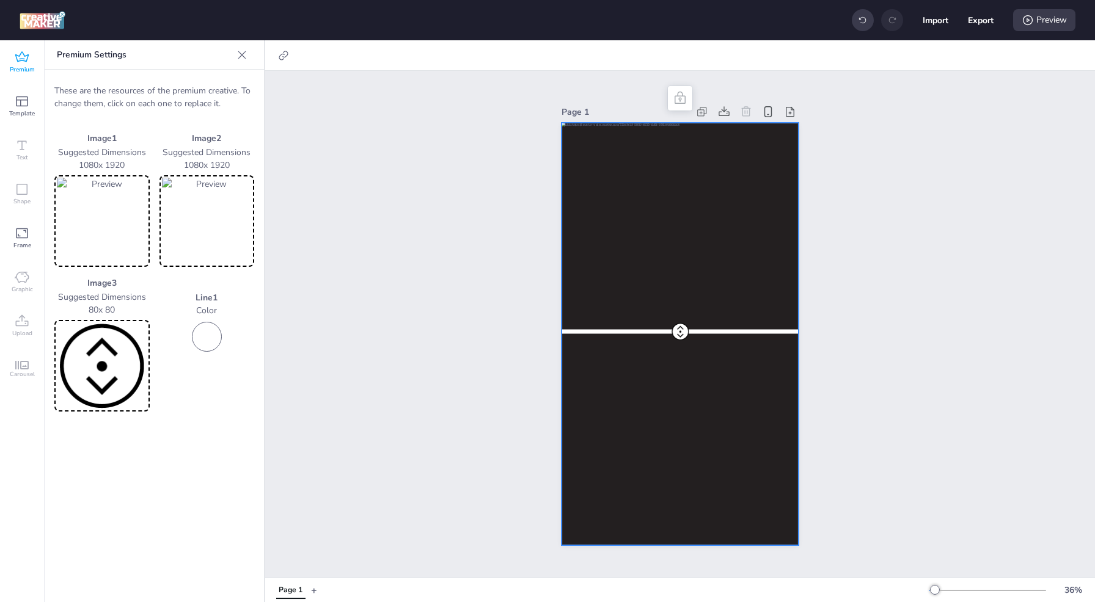
click at [32, 68] on span "Premium" at bounding box center [22, 70] width 25 height 10
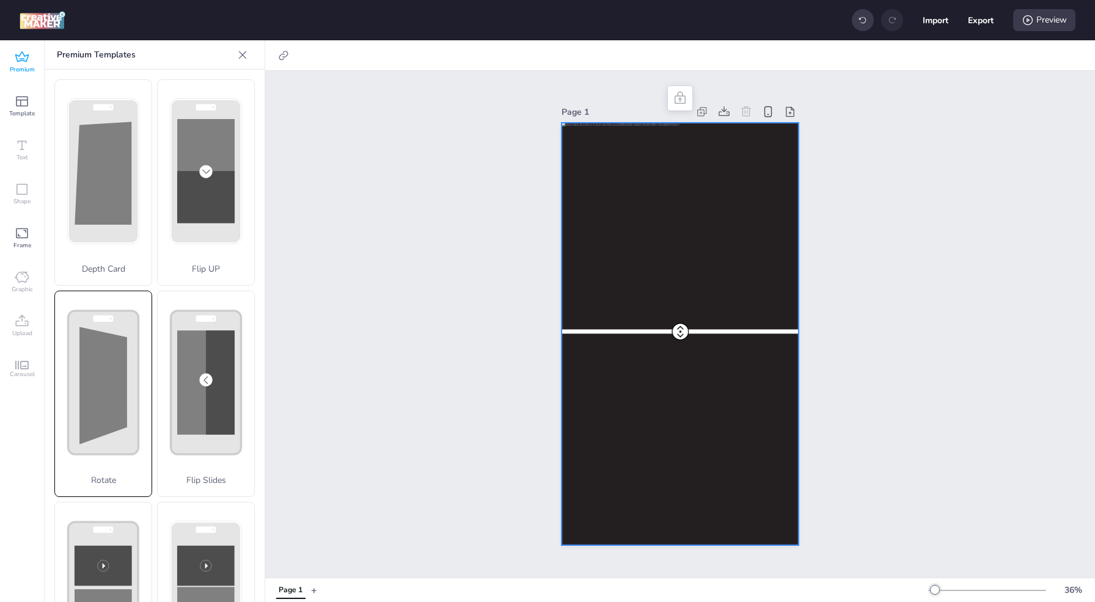
click at [102, 364] on polygon at bounding box center [103, 385] width 48 height 117
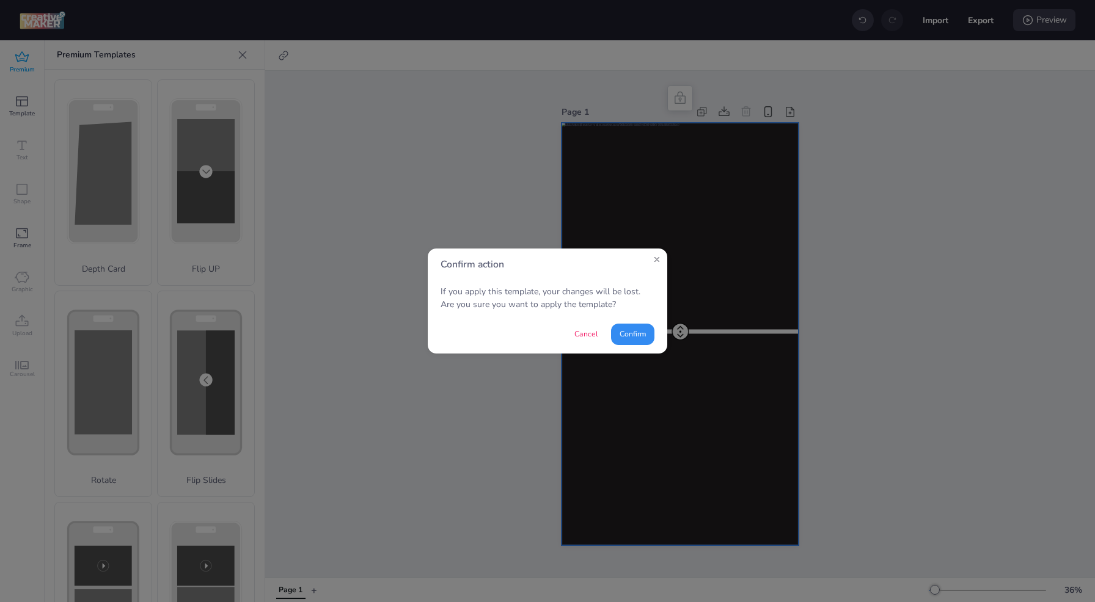
click at [635, 334] on button "Confirm" at bounding box center [632, 334] width 43 height 21
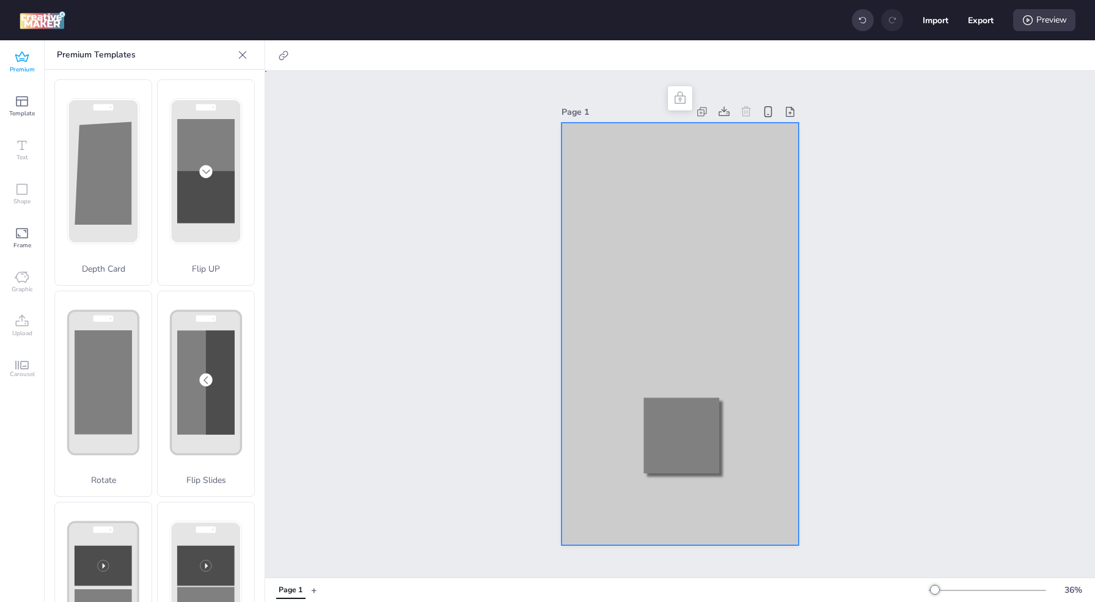
click at [613, 149] on div at bounding box center [681, 334] width 238 height 422
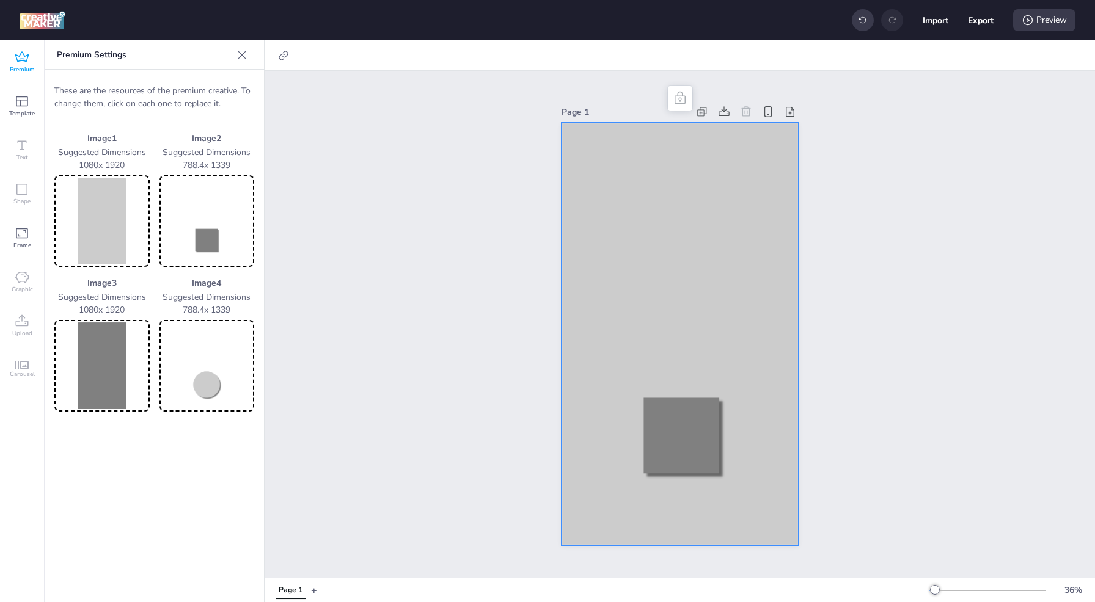
click at [92, 232] on img at bounding box center [102, 221] width 90 height 87
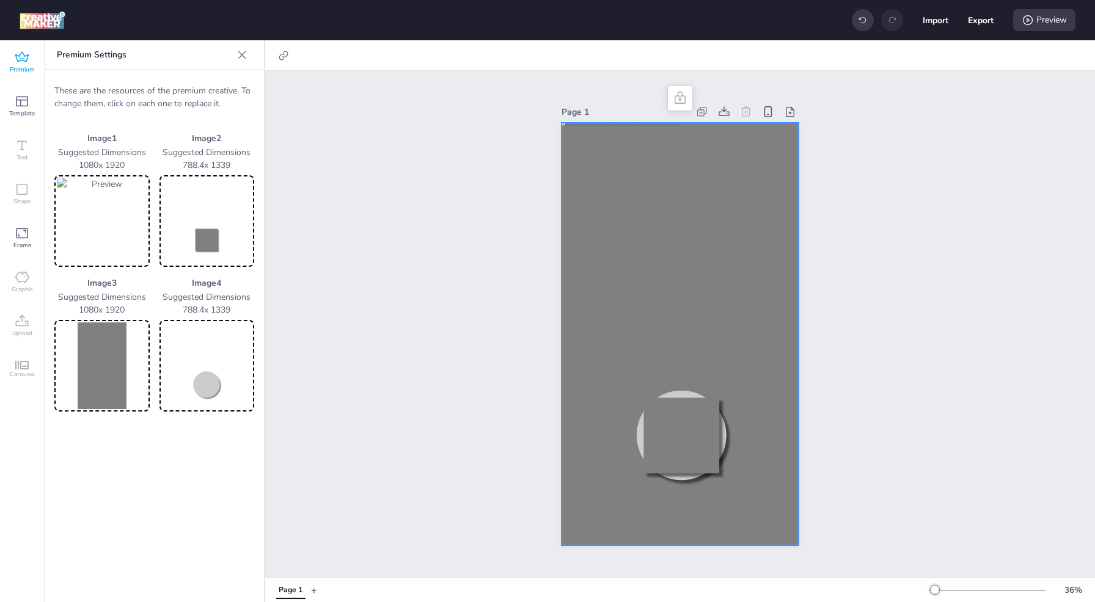
click at [115, 371] on img at bounding box center [102, 366] width 90 height 87
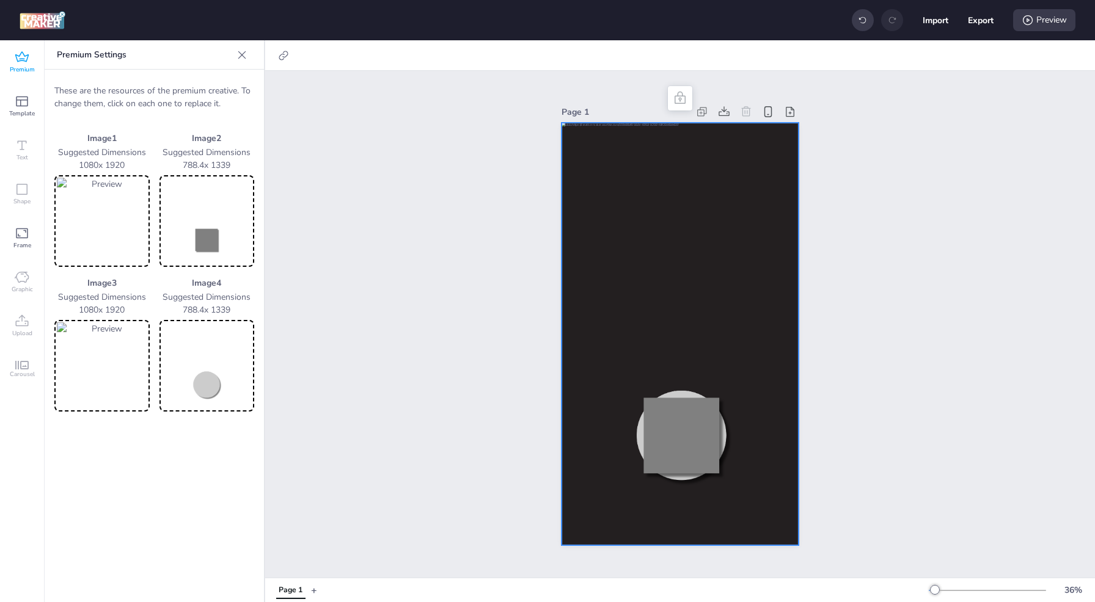
click at [217, 242] on img at bounding box center [207, 221] width 90 height 87
